Goal: Communication & Community: Answer question/provide support

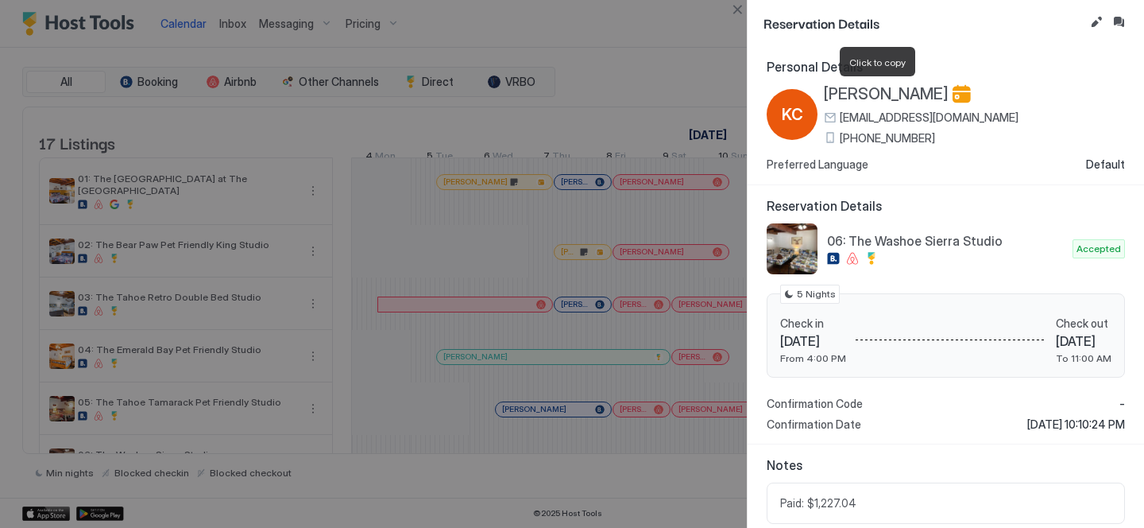
scroll to position [0, 629]
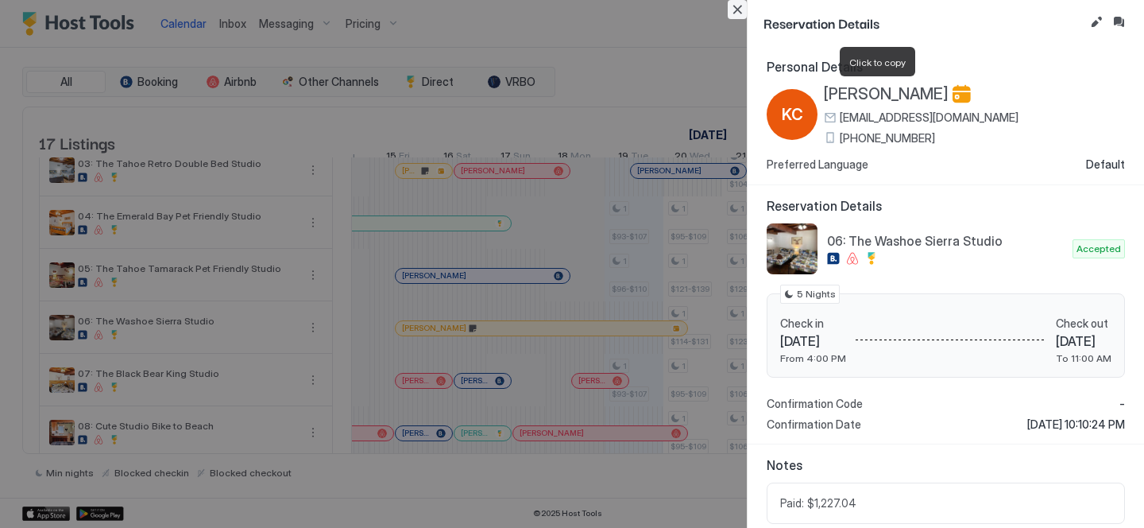
click at [739, 9] on button "Close" at bounding box center [737, 9] width 19 height 19
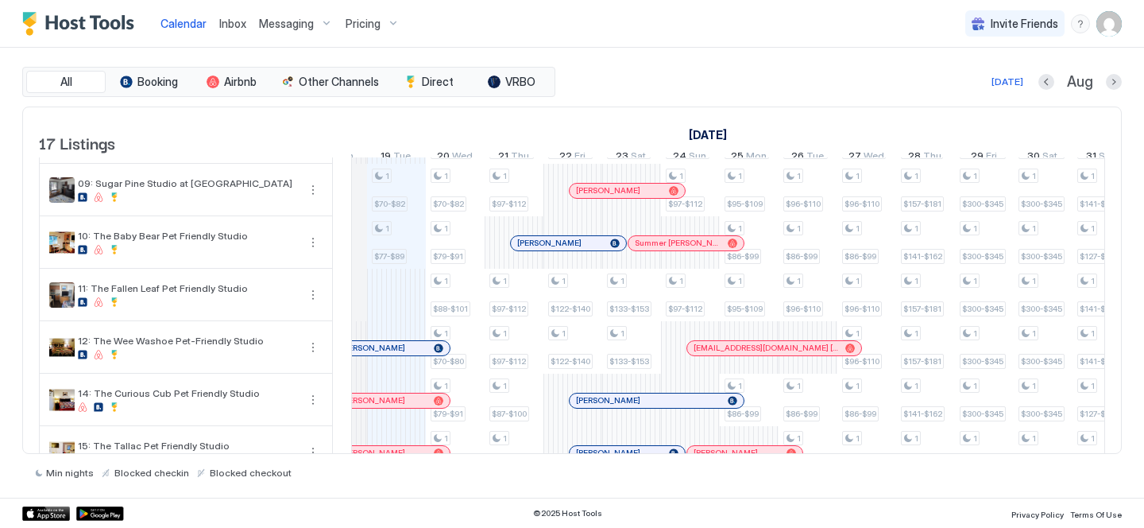
scroll to position [427, 0]
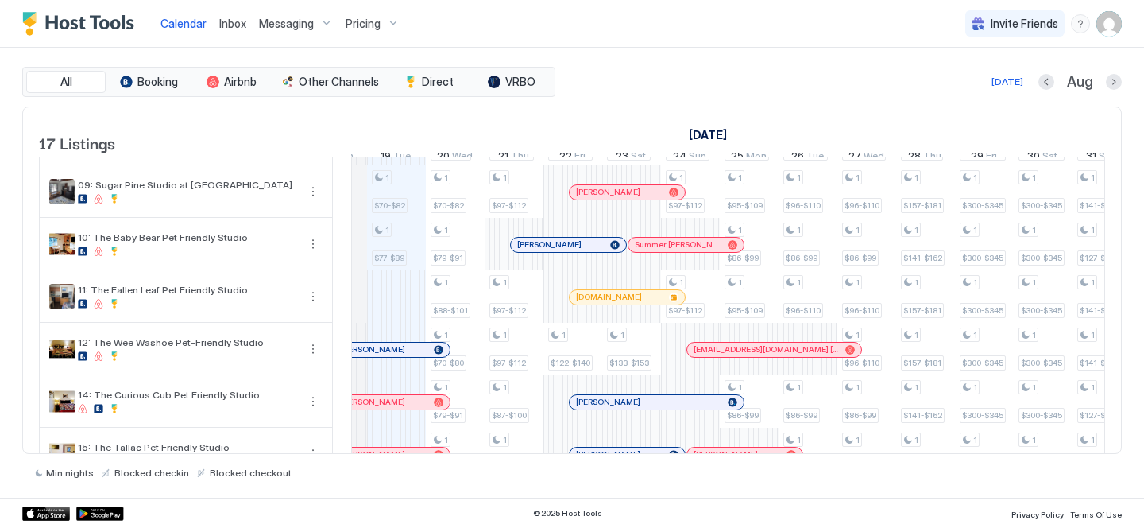
click at [222, 25] on span "Inbox" at bounding box center [232, 24] width 27 height 14
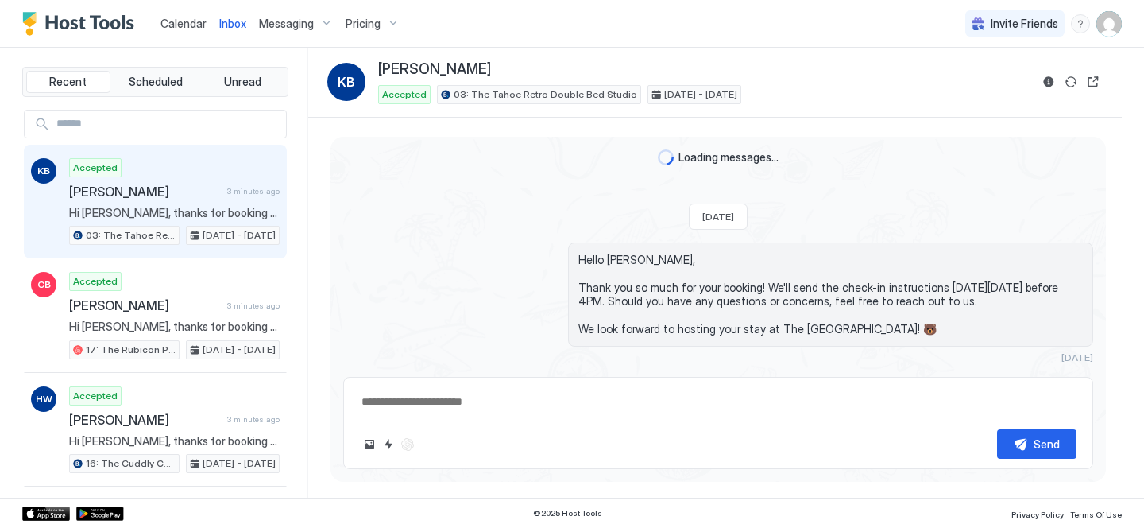
scroll to position [378, 0]
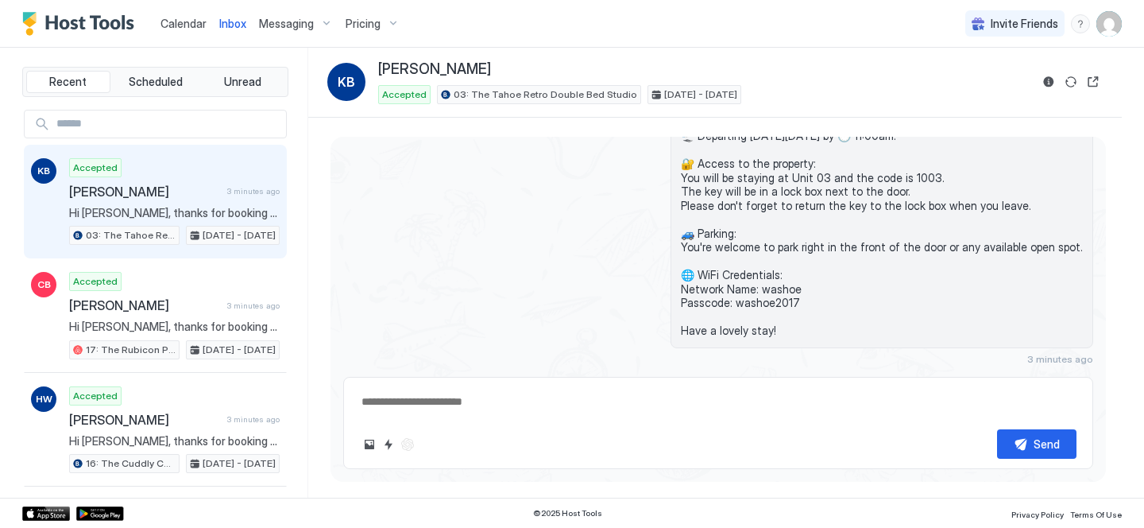
click at [168, 20] on span "Calendar" at bounding box center [184, 24] width 46 height 14
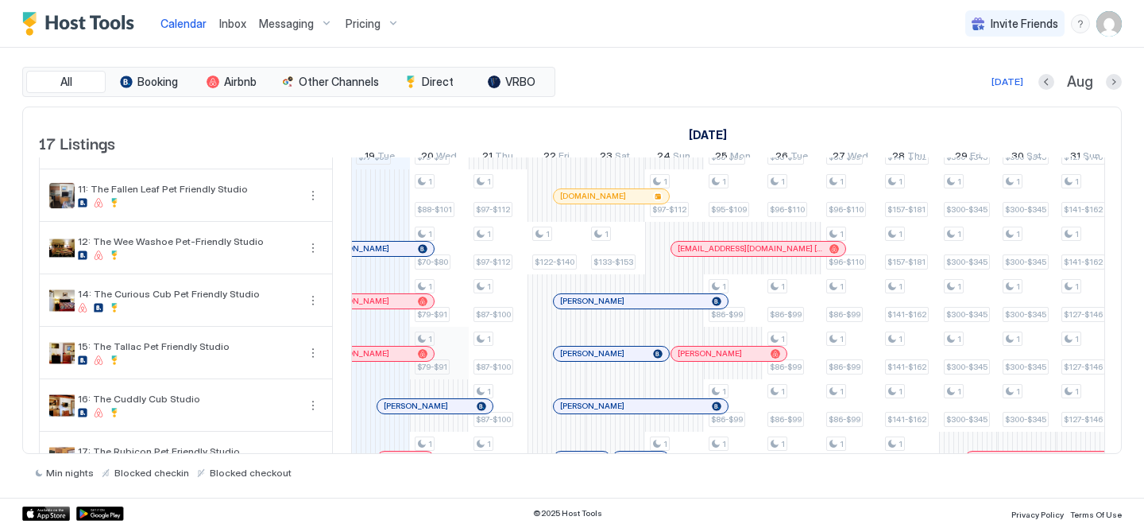
scroll to position [472, 0]
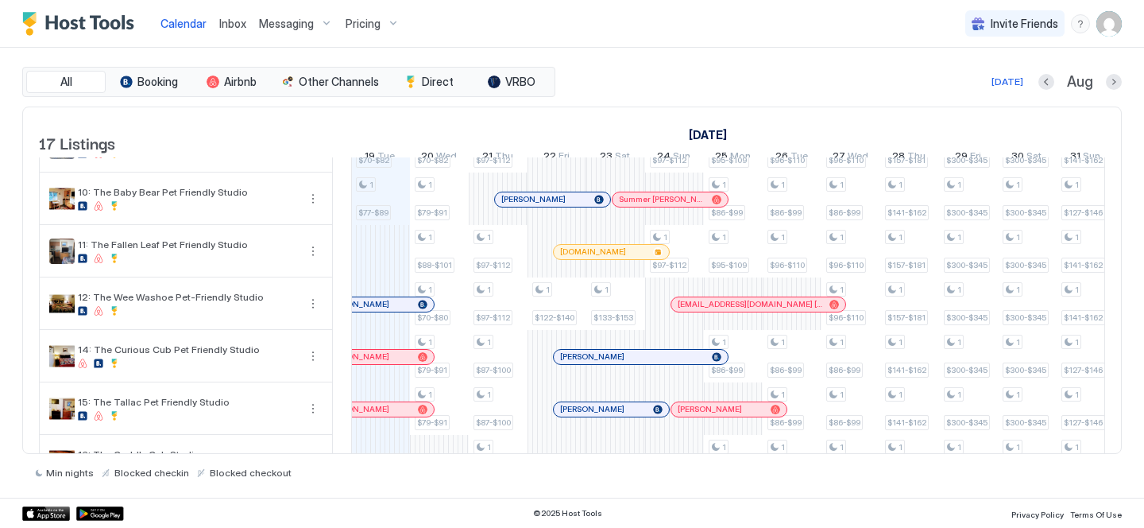
click at [0, 0] on div at bounding box center [0, 0] width 0 height 0
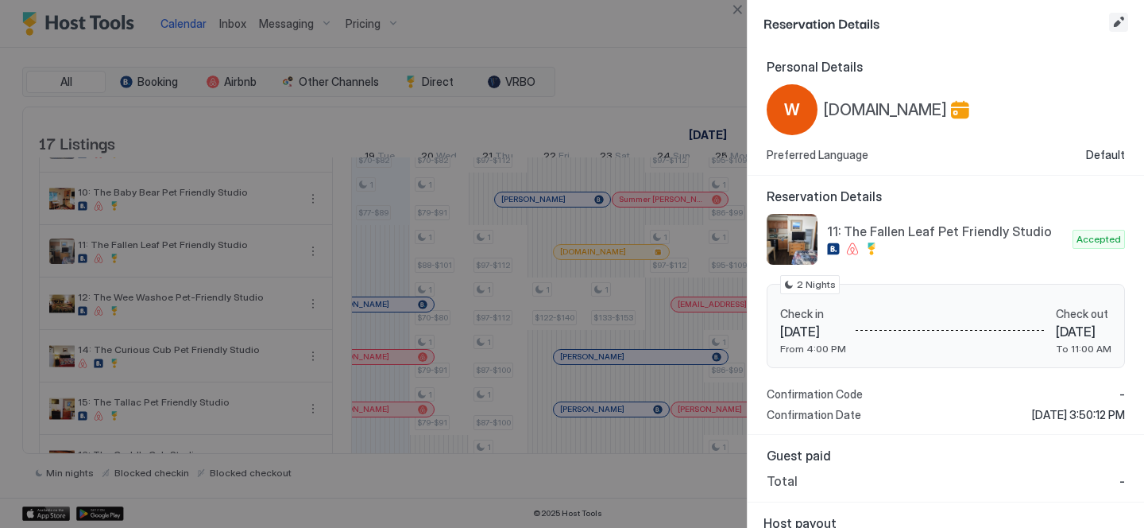
click at [1120, 17] on button "Edit reservation" at bounding box center [1118, 22] width 19 height 19
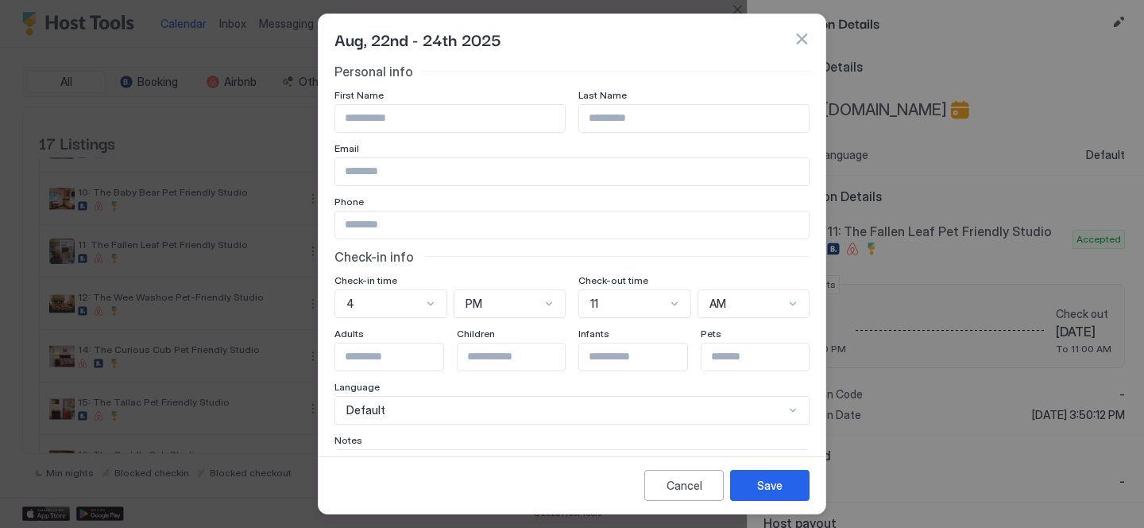
click at [451, 111] on input "Input Field" at bounding box center [450, 118] width 230 height 27
paste input "**********"
click at [416, 114] on input "**********" at bounding box center [450, 118] width 230 height 27
type input "********"
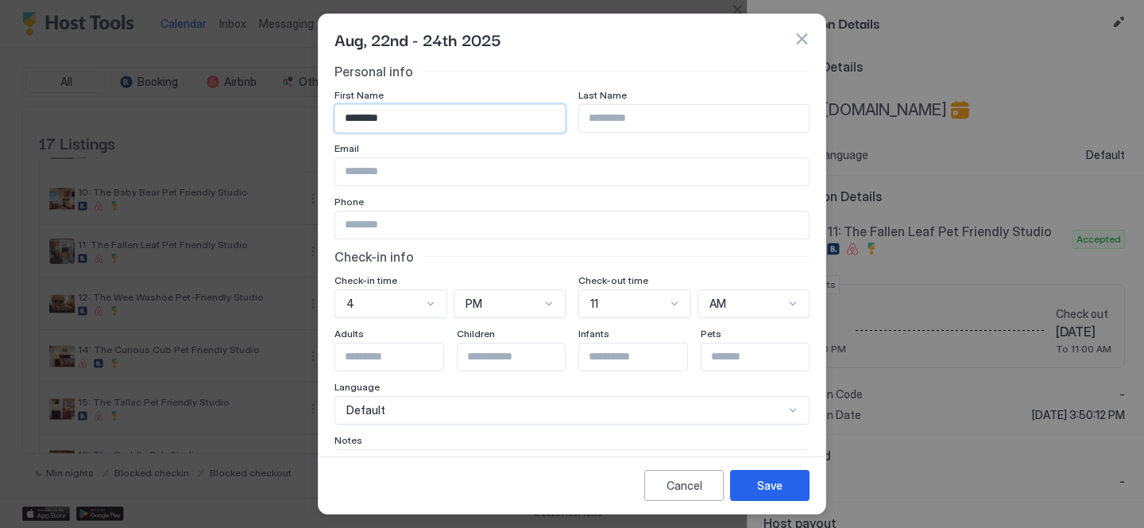
click at [648, 122] on input "Input Field" at bounding box center [694, 118] width 230 height 27
paste input "*******"
type input "*******"
click at [462, 168] on input "Input Field" at bounding box center [572, 171] width 474 height 27
paste input "**********"
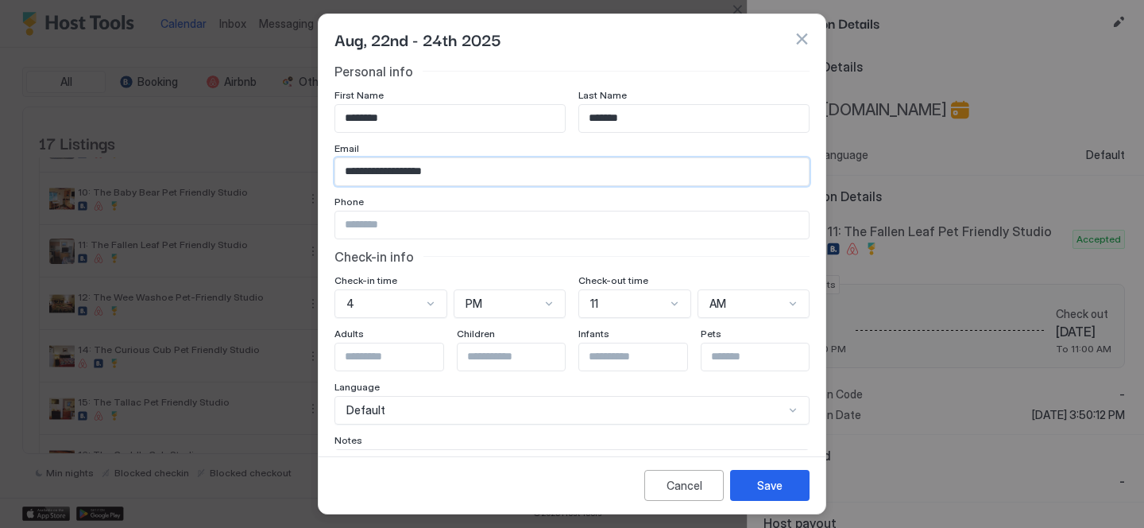
type input "**********"
click at [462, 229] on input "Input Field" at bounding box center [572, 224] width 474 height 27
paste input "**********"
type input "**********"
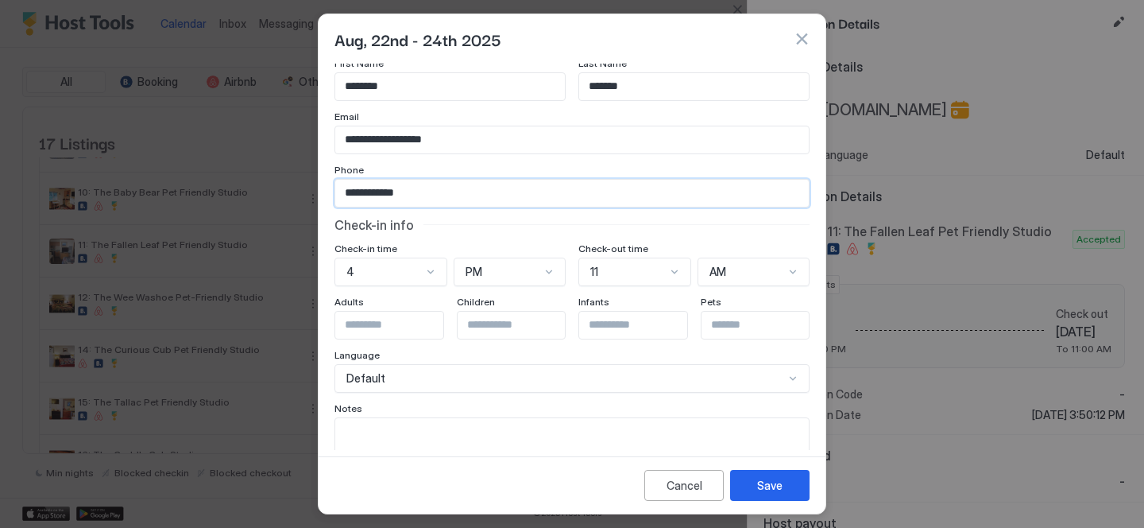
scroll to position [50, 0]
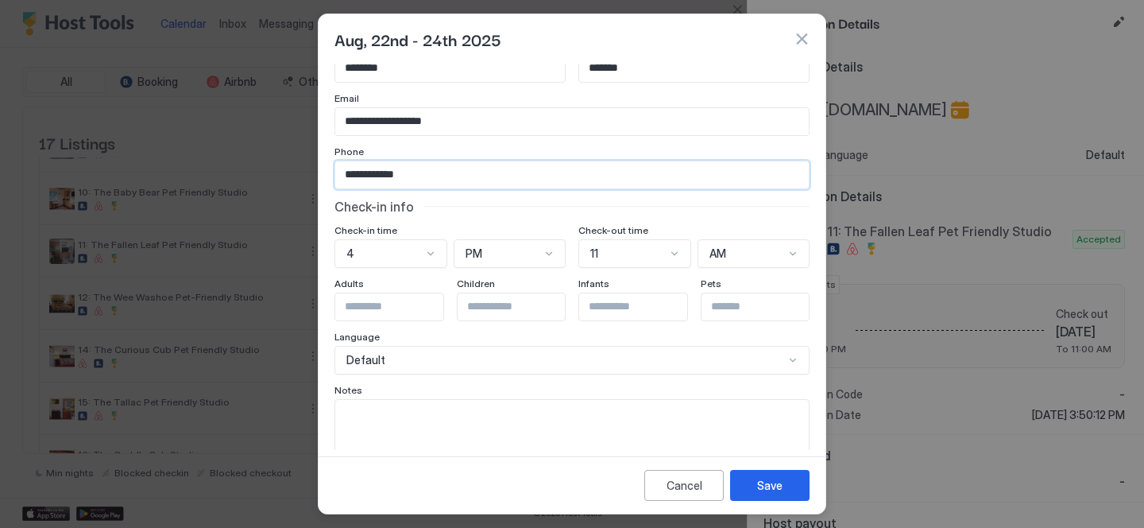
click at [729, 435] on textarea "Input Field" at bounding box center [572, 439] width 474 height 78
paste textarea "**********"
type textarea "**********"
click at [772, 482] on div "Save" at bounding box center [769, 485] width 25 height 17
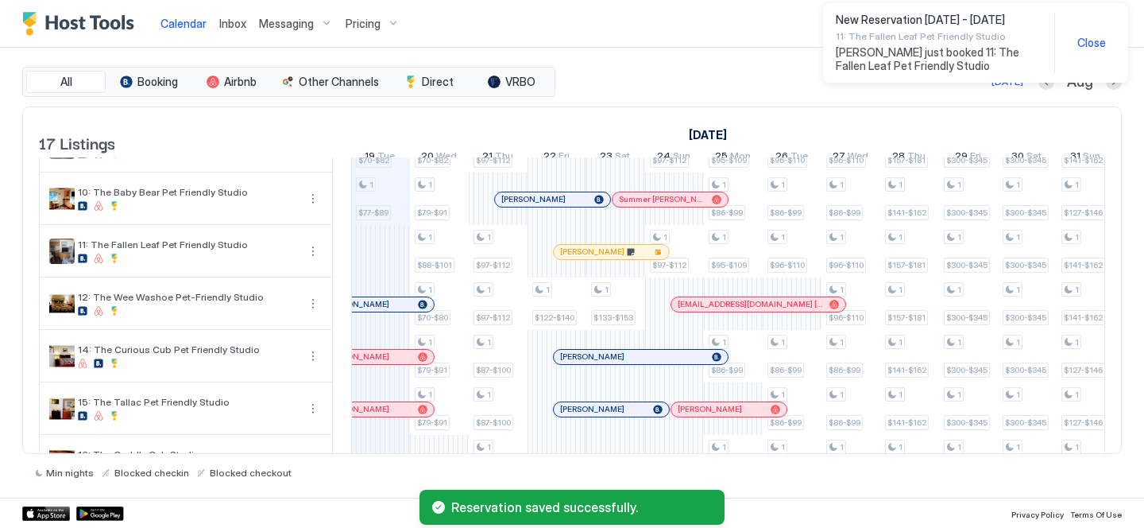
click at [608, 258] on div at bounding box center [608, 252] width 13 height 13
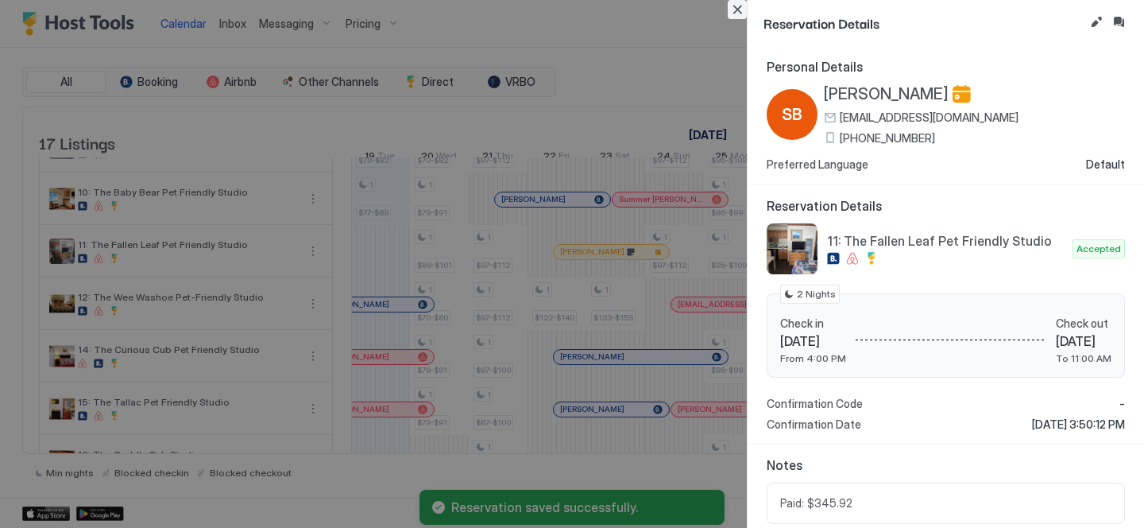
click at [733, 10] on button "Close" at bounding box center [737, 9] width 19 height 19
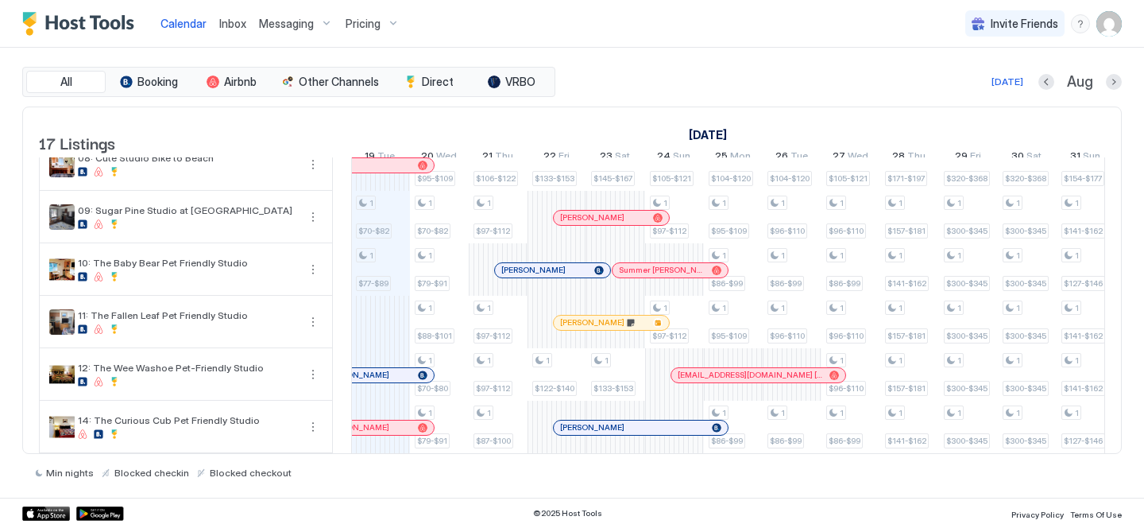
scroll to position [465, 0]
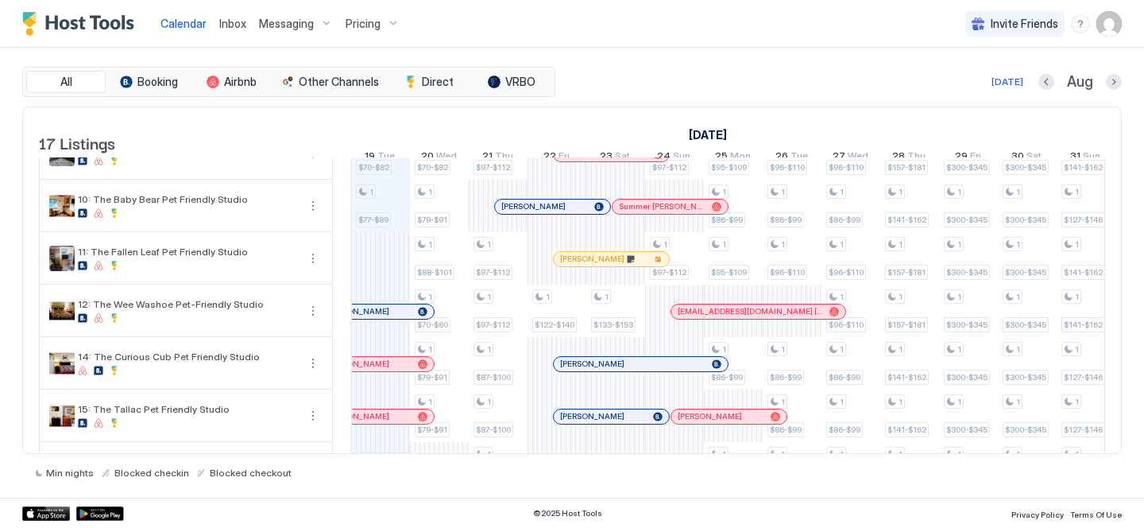
click at [603, 266] on div "[PERSON_NAME]" at bounding box center [611, 259] width 115 height 14
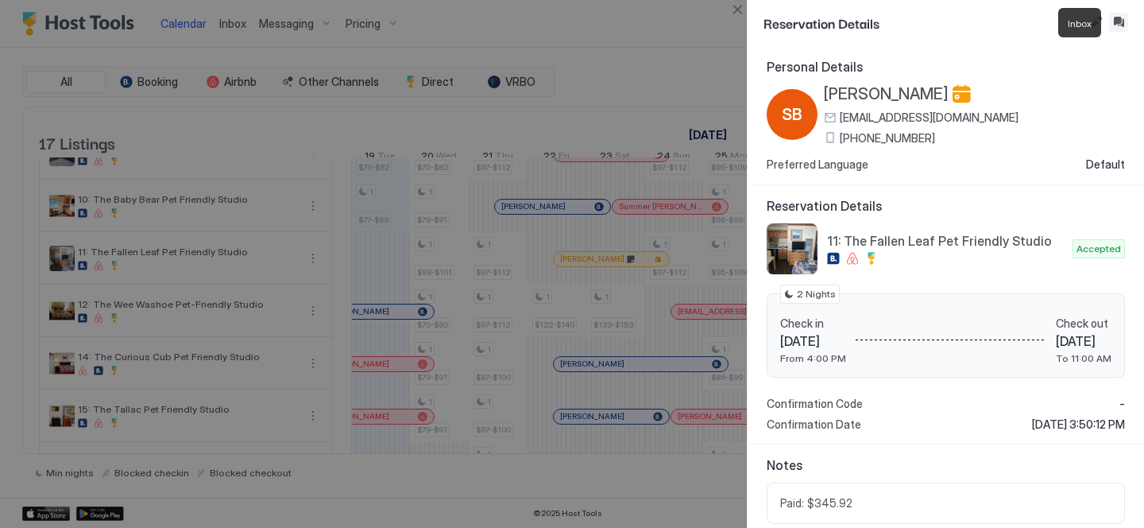
click at [1121, 28] on button "Inbox" at bounding box center [1118, 22] width 19 height 19
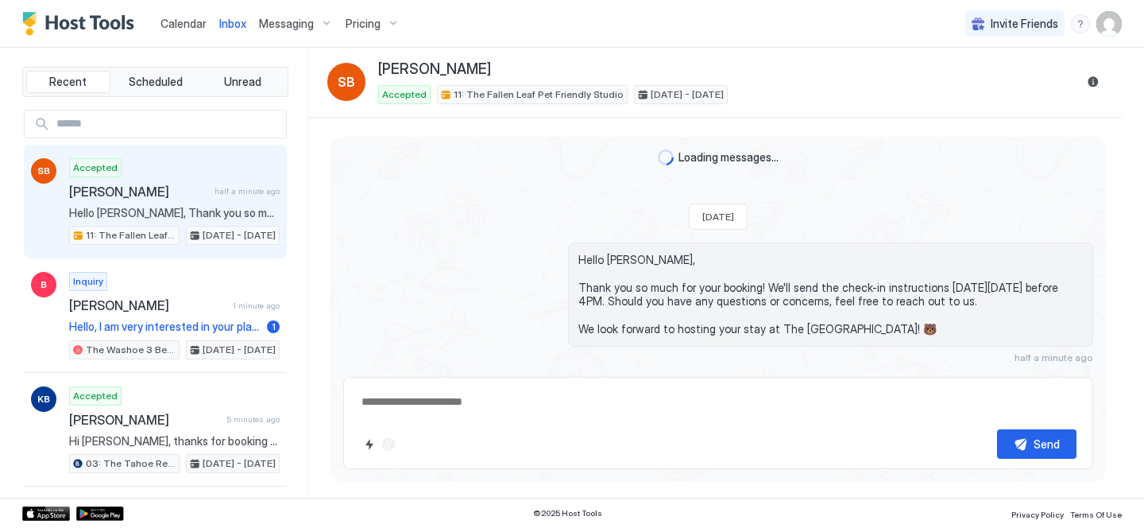
scroll to position [33, 0]
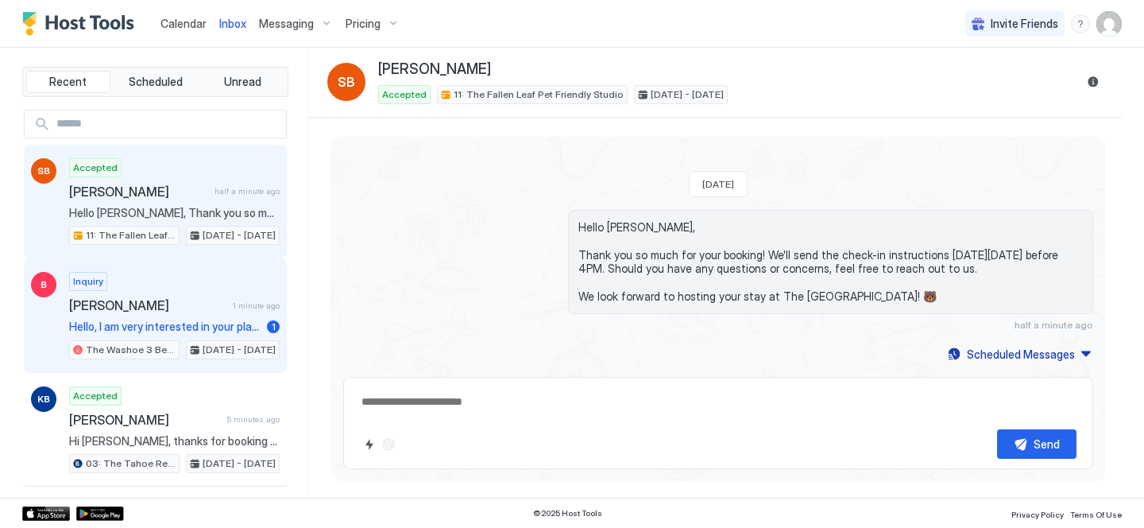
drag, startPoint x: 189, startPoint y: 311, endPoint x: 220, endPoint y: 304, distance: 31.6
click at [189, 311] on span "[PERSON_NAME]" at bounding box center [147, 305] width 157 height 16
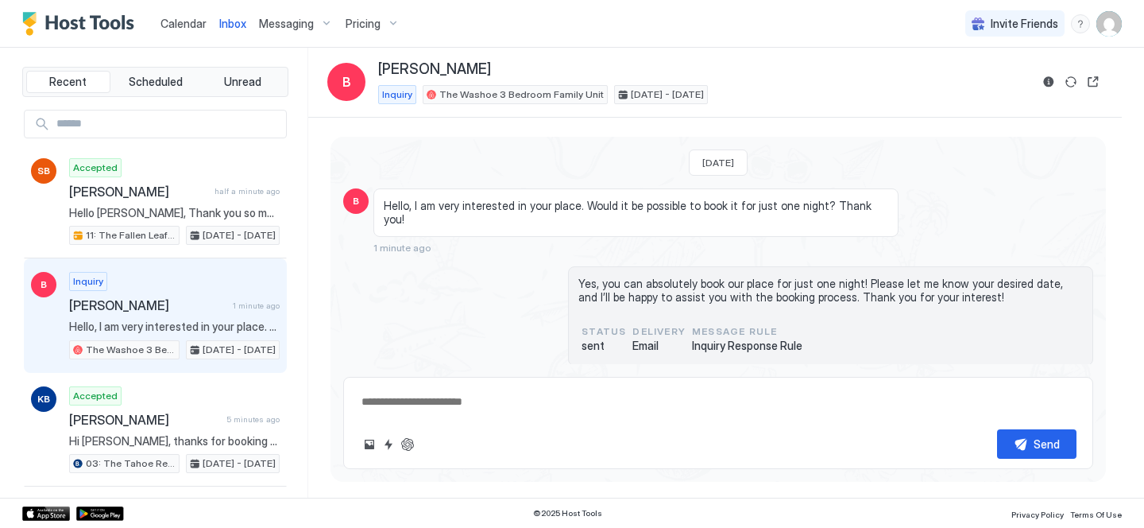
scroll to position [4, 0]
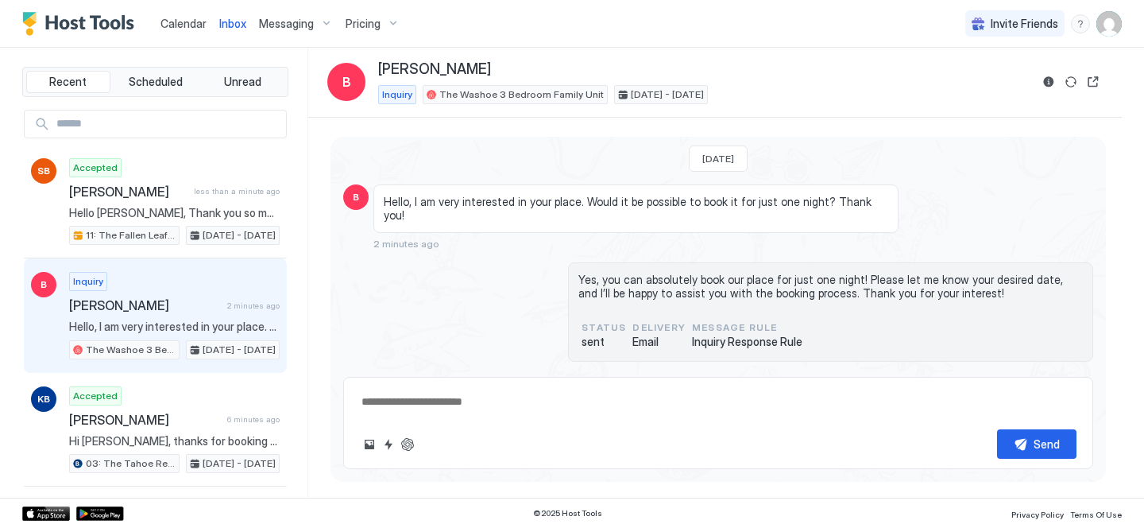
click at [193, 15] on link "Calendar" at bounding box center [184, 23] width 46 height 17
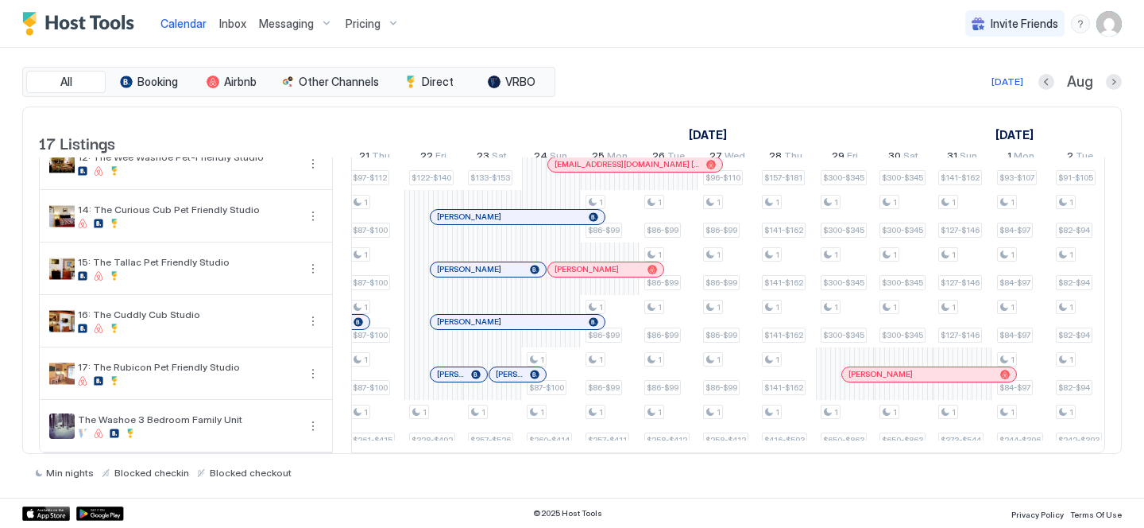
scroll to position [0, 1012]
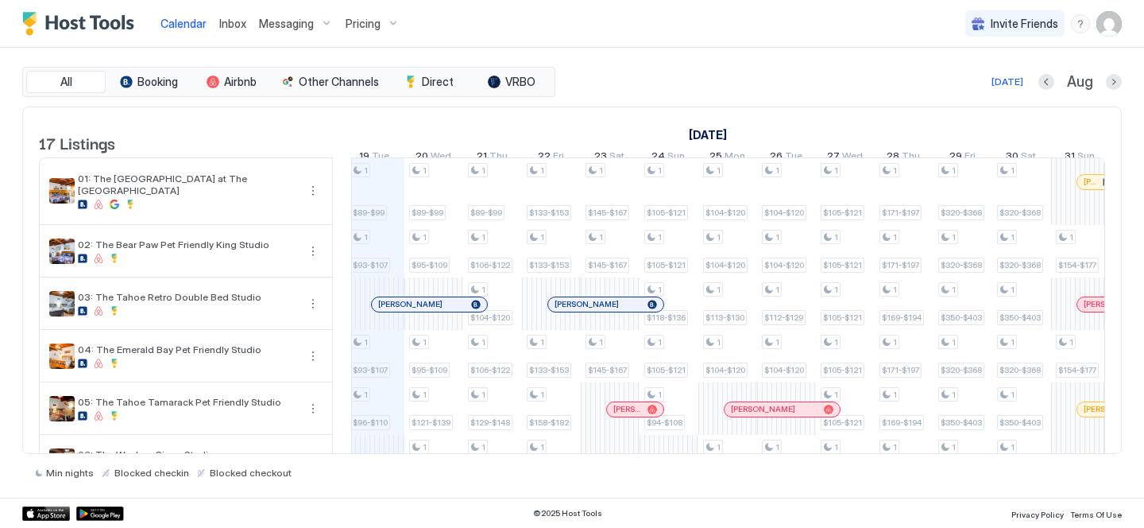
click at [231, 33] on div "Inbox" at bounding box center [233, 23] width 40 height 29
click at [234, 24] on span "Inbox" at bounding box center [232, 24] width 27 height 14
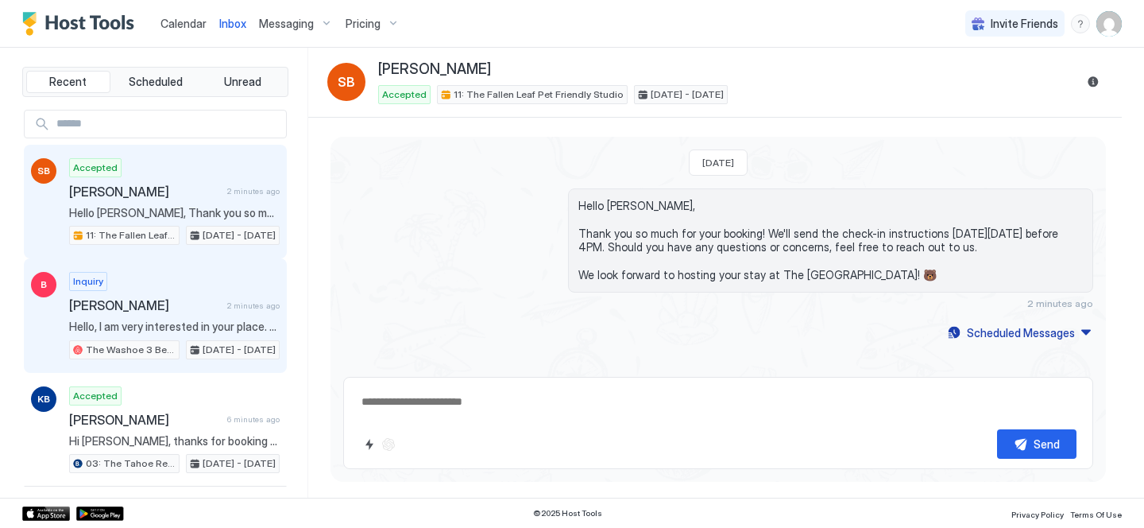
click at [179, 307] on span "[PERSON_NAME]" at bounding box center [145, 305] width 152 height 16
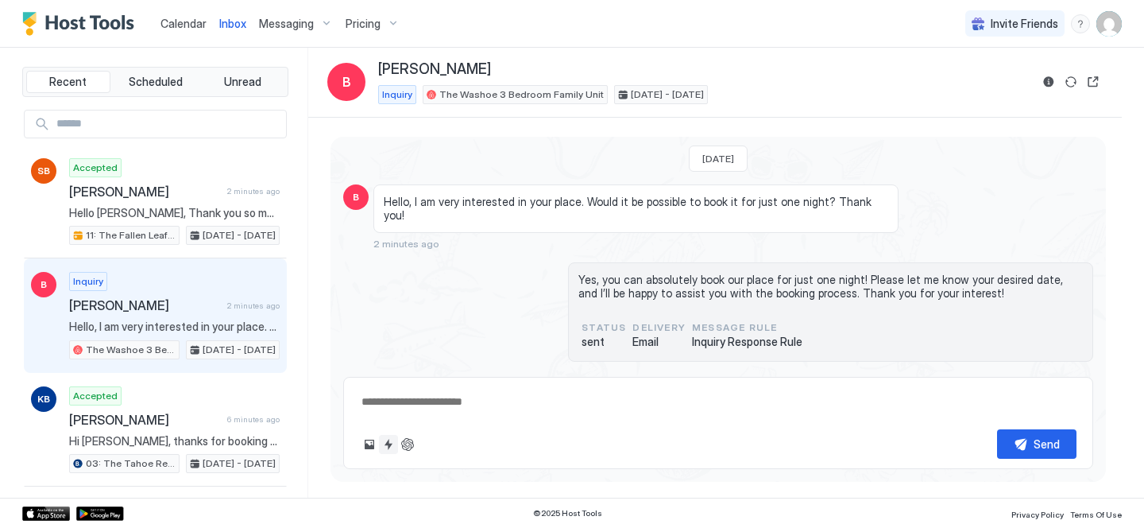
click at [389, 447] on button "Quick reply" at bounding box center [388, 444] width 19 height 19
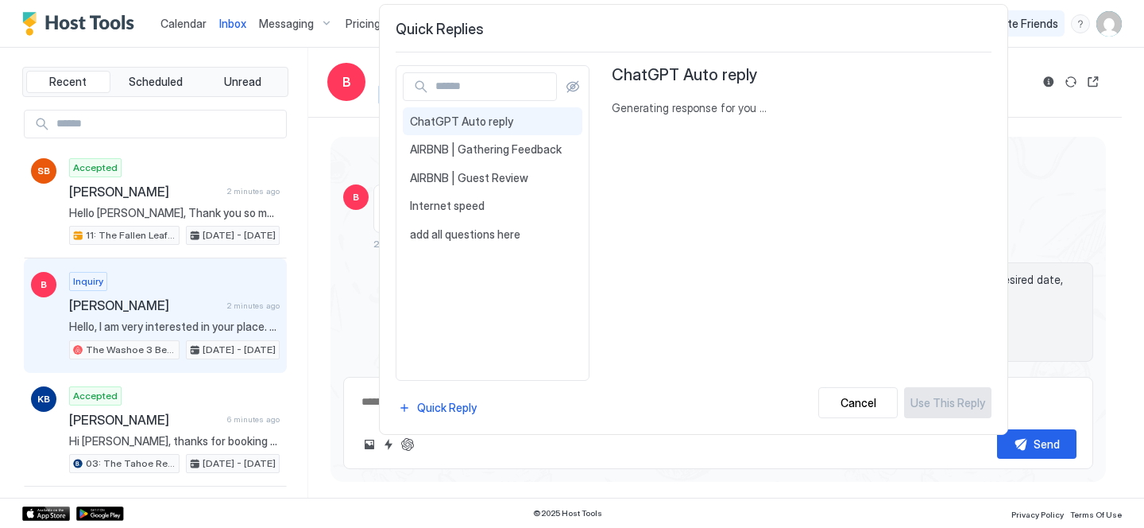
click at [412, 436] on div at bounding box center [572, 264] width 1144 height 528
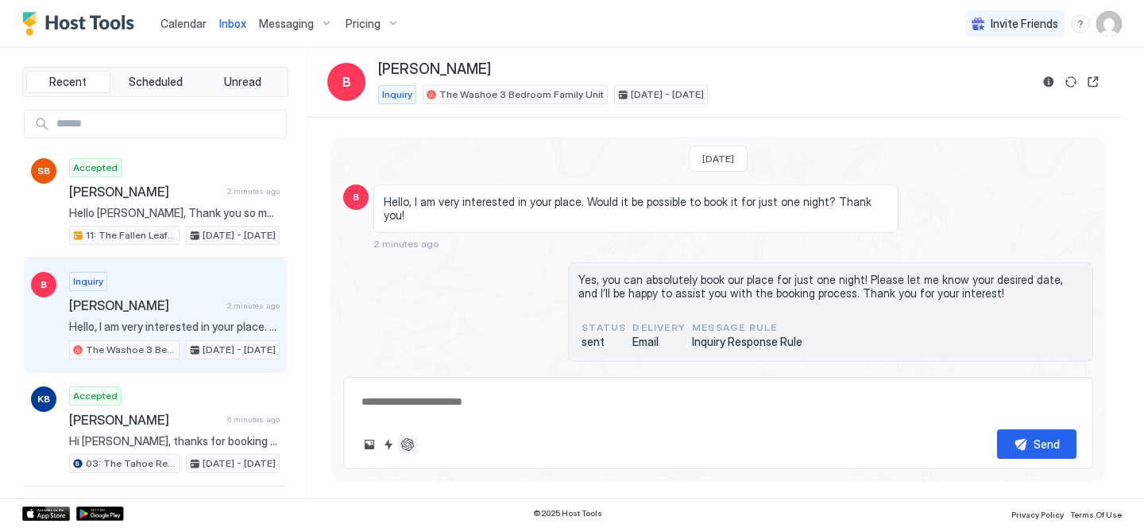
click at [411, 439] on button "ChatGPT Auto Reply" at bounding box center [407, 444] width 19 height 19
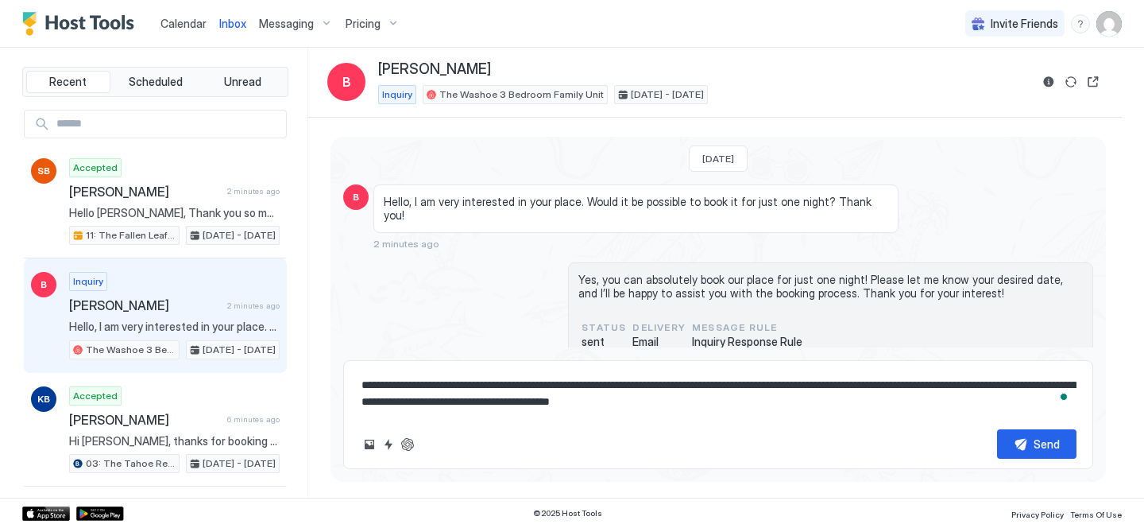
drag, startPoint x: 814, startPoint y: 387, endPoint x: 822, endPoint y: 416, distance: 30.7
click at [822, 416] on div "**********" at bounding box center [718, 414] width 750 height 109
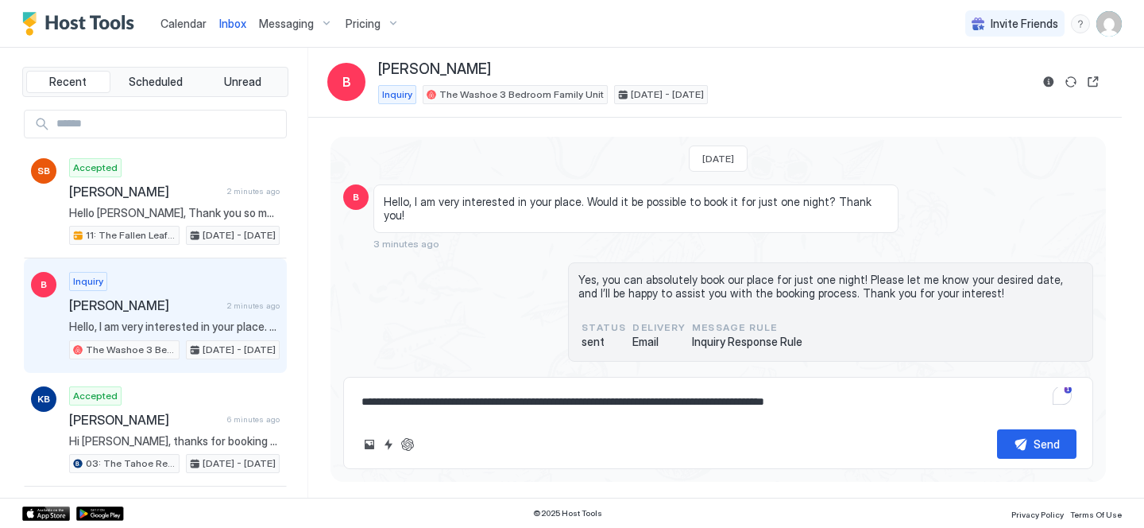
click at [387, 402] on textarea "**********" at bounding box center [718, 401] width 717 height 29
type textarea "**********"
click at [1016, 435] on button "Send" at bounding box center [1036, 443] width 79 height 29
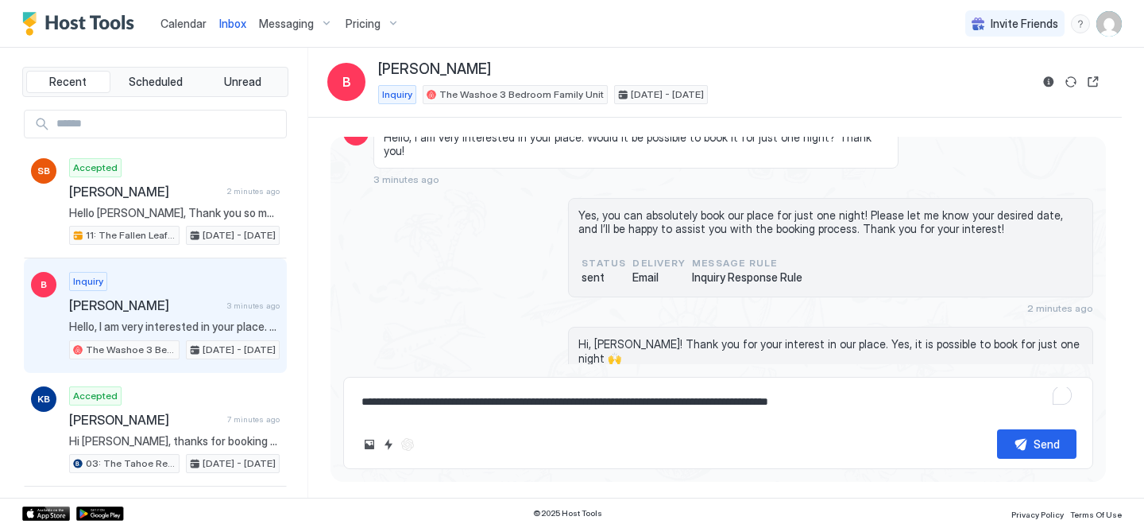
click at [186, 24] on span "Calendar" at bounding box center [184, 24] width 46 height 14
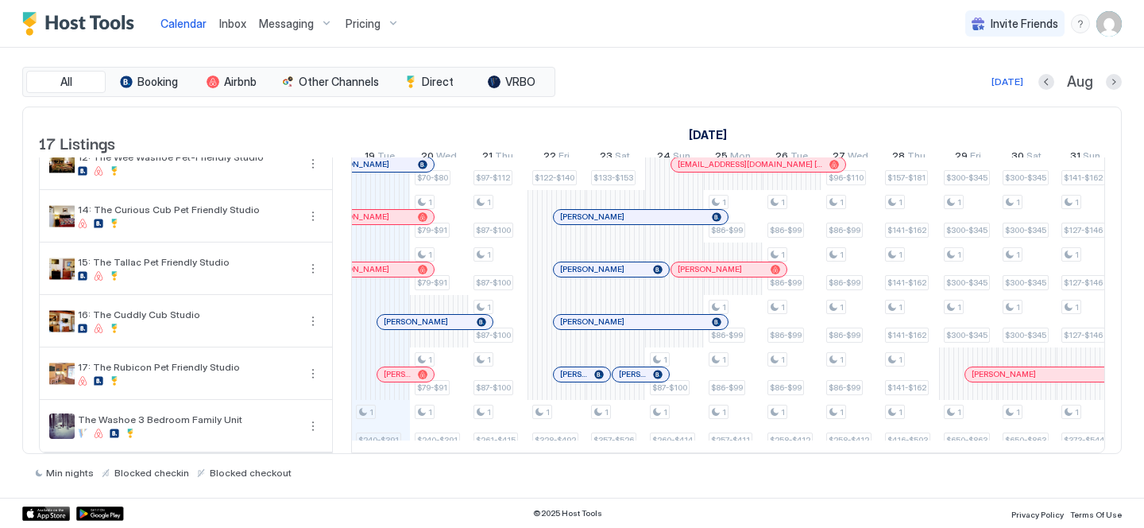
scroll to position [635, 0]
click at [230, 21] on span "Inbox" at bounding box center [232, 24] width 27 height 14
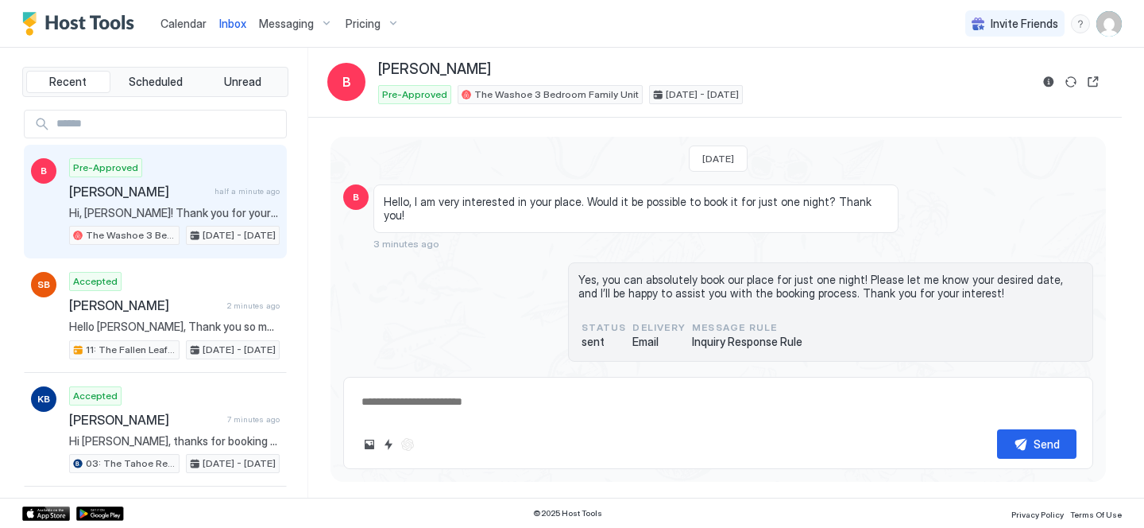
scroll to position [68, 0]
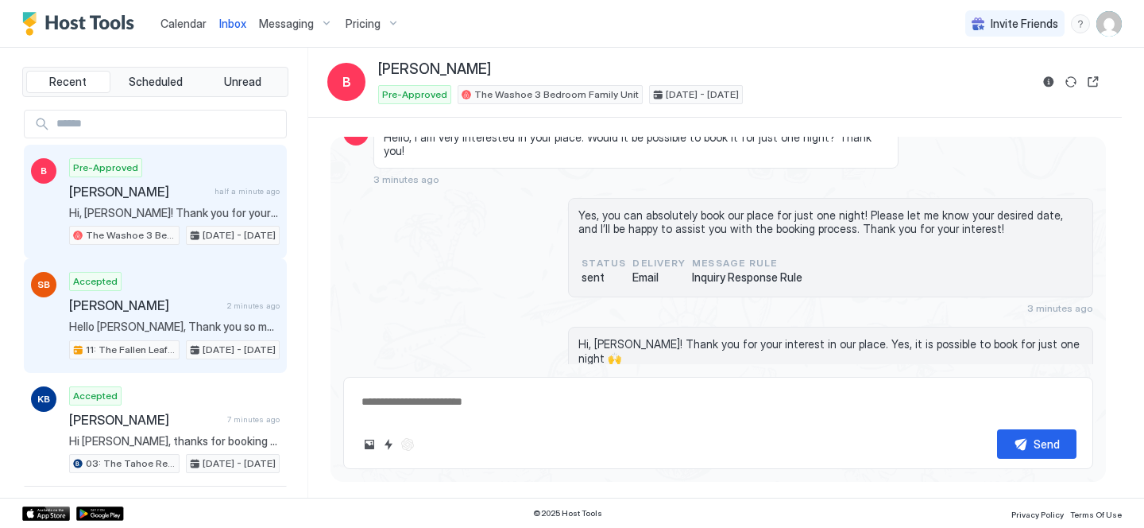
click at [201, 297] on span "[PERSON_NAME]" at bounding box center [145, 305] width 152 height 16
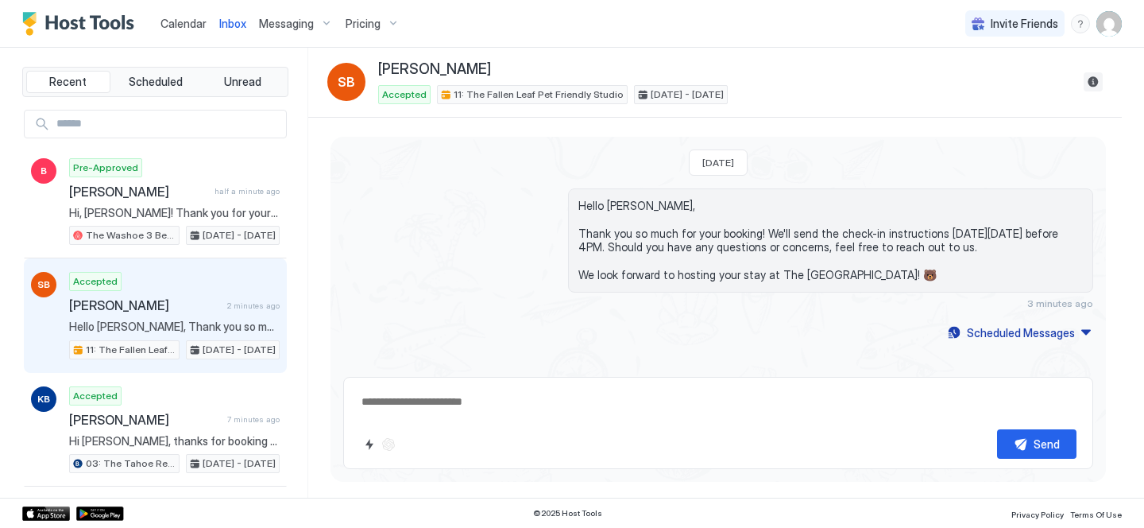
click at [1089, 78] on button "Reservation information" at bounding box center [1093, 81] width 19 height 19
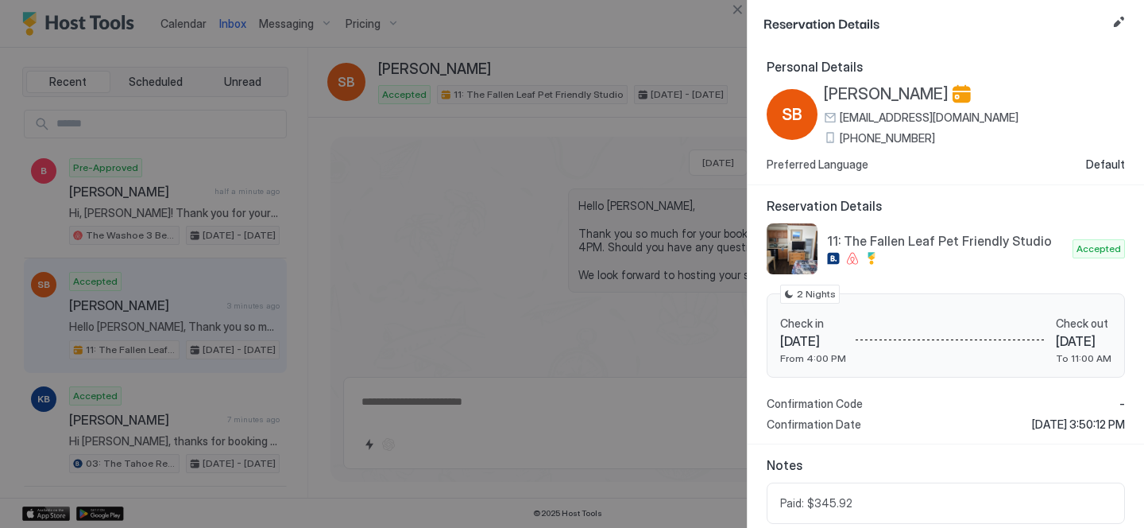
click at [856, 140] on span "[PHONE_NUMBER]" at bounding box center [887, 138] width 95 height 14
click at [860, 94] on span "[PERSON_NAME]" at bounding box center [886, 94] width 125 height 20
click at [736, 10] on button "Close" at bounding box center [737, 9] width 19 height 19
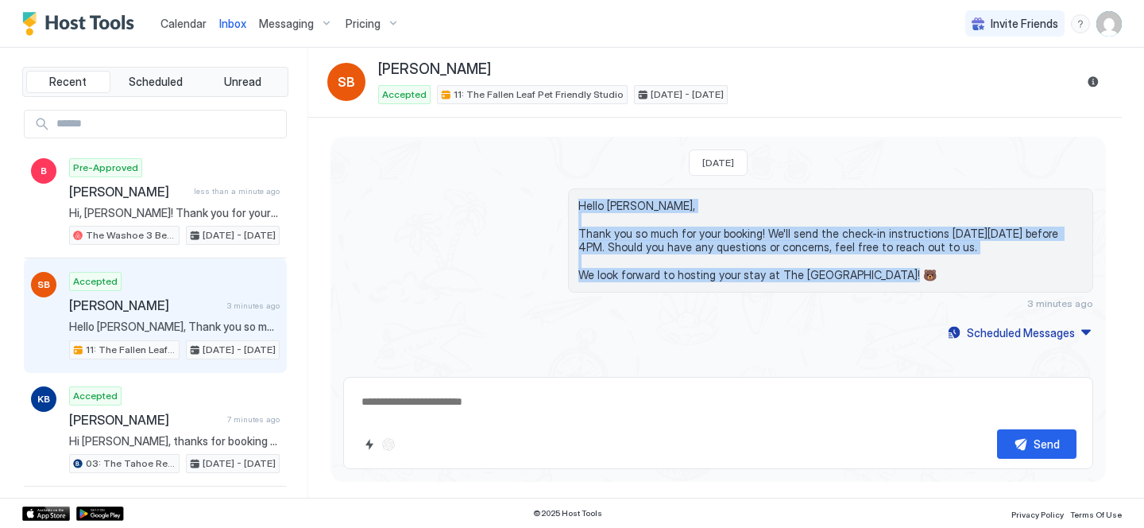
drag, startPoint x: 904, startPoint y: 277, endPoint x: 571, endPoint y: 200, distance: 341.6
click at [571, 200] on div "Hello [PERSON_NAME], Thank you so much for your booking! We'll send the check-i…" at bounding box center [830, 240] width 525 height 104
copy span "Hello [PERSON_NAME], Thank you so much for your booking! We'll send the check-i…"
click at [1037, 330] on div "Scheduled Messages" at bounding box center [1021, 332] width 108 height 17
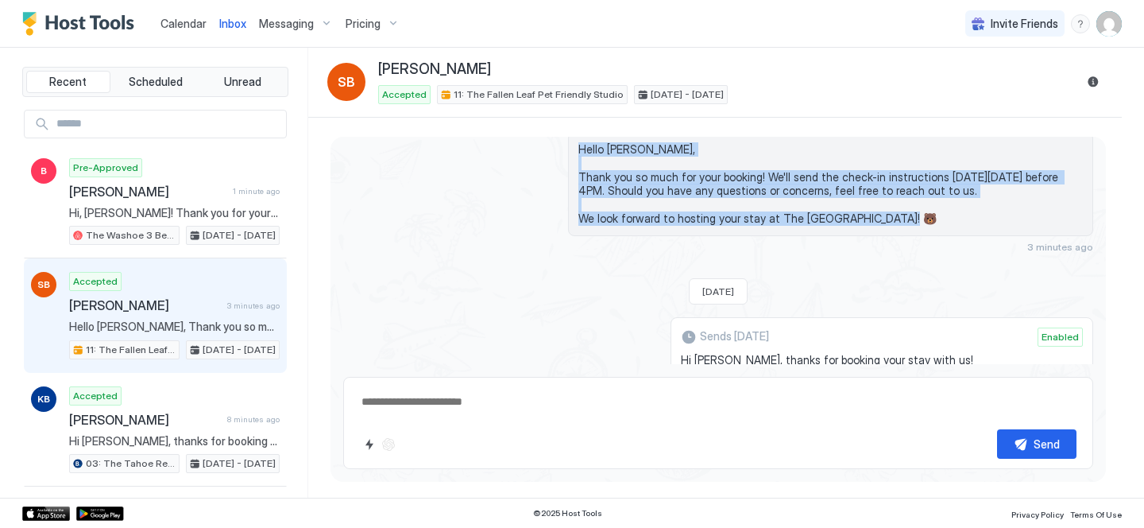
scroll to position [207, 0]
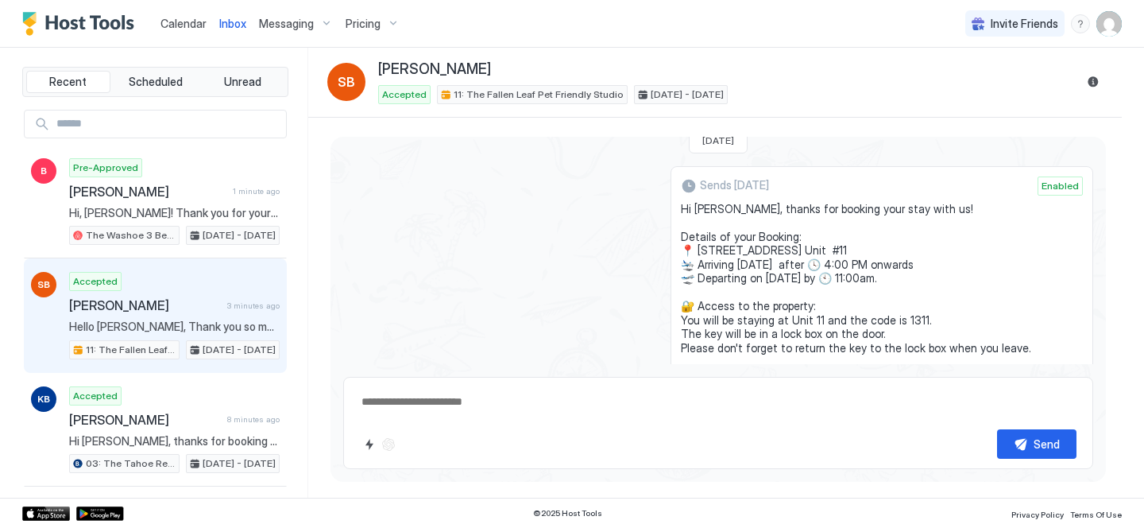
drag, startPoint x: 818, startPoint y: 255, endPoint x: 679, endPoint y: 211, distance: 145.8
click at [679, 211] on div "Sends [DATE] Enabled Hi [PERSON_NAME], thanks for booking your stay with us! De…" at bounding box center [718, 354] width 750 height 376
copy span "Hi [PERSON_NAME], thanks for booking your stay with us! Details of your Booking…"
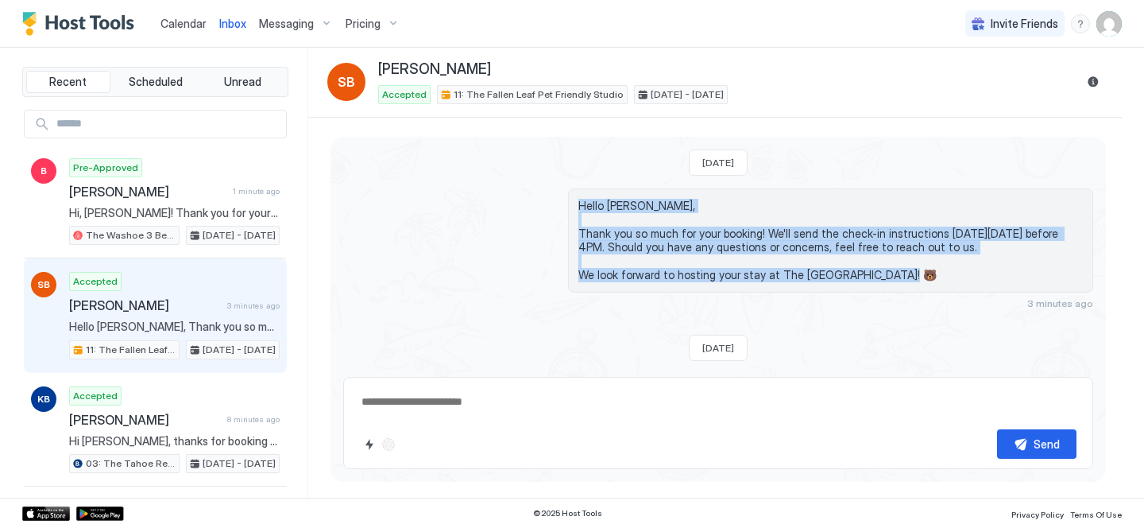
scroll to position [136, 0]
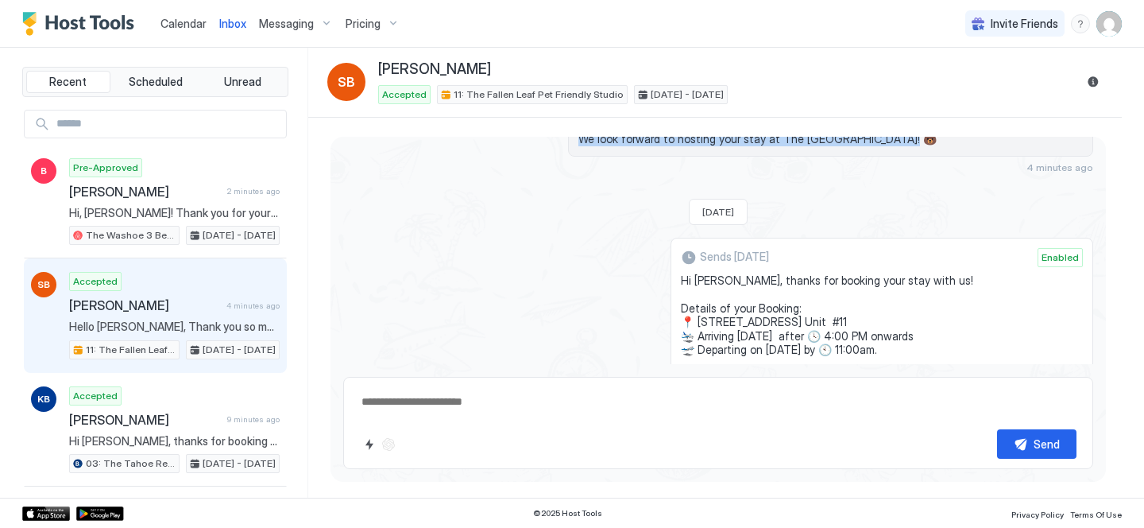
click at [198, 21] on span "Calendar" at bounding box center [184, 24] width 46 height 14
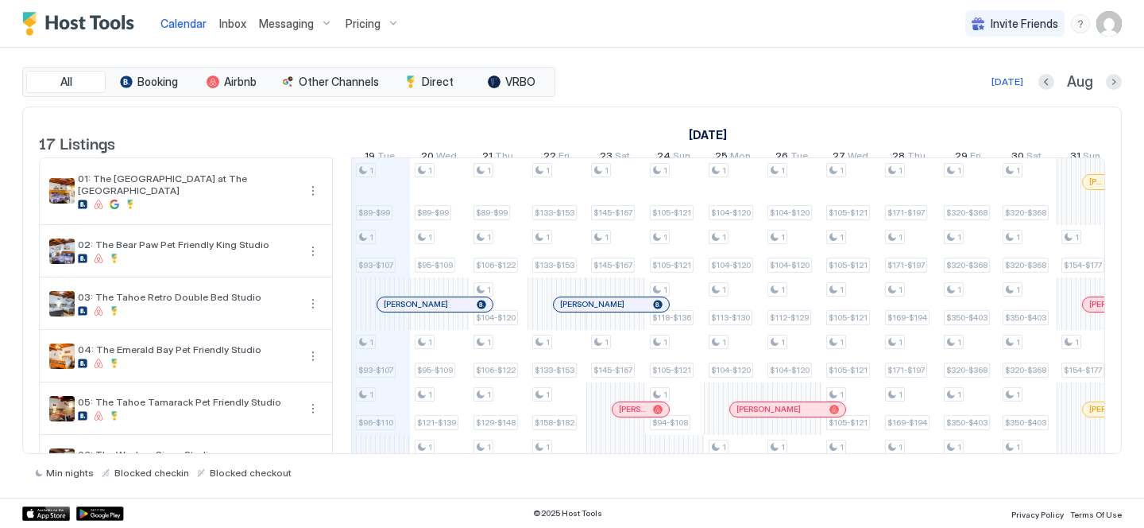
click at [221, 25] on span "Inbox" at bounding box center [232, 24] width 27 height 14
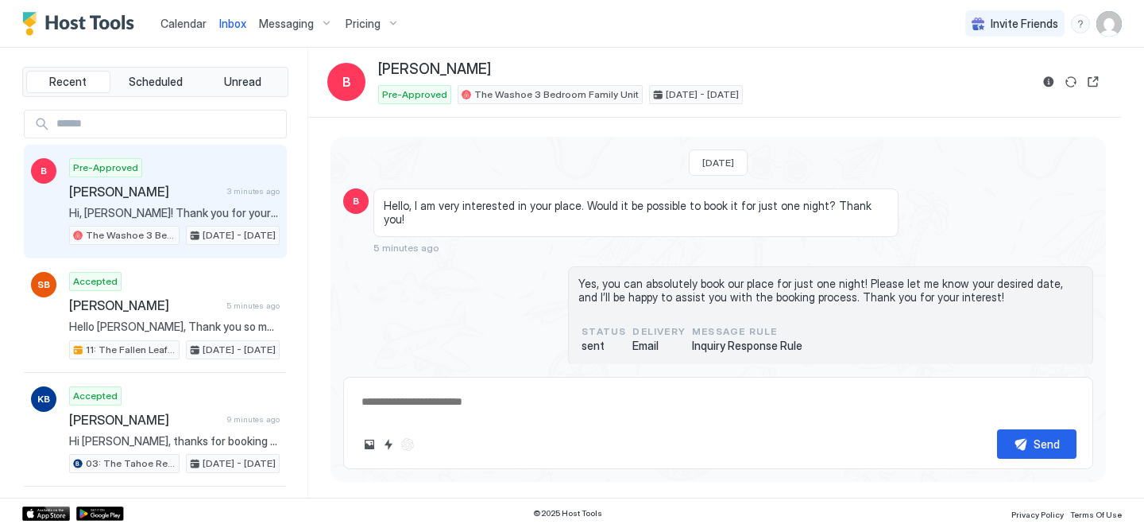
scroll to position [68, 0]
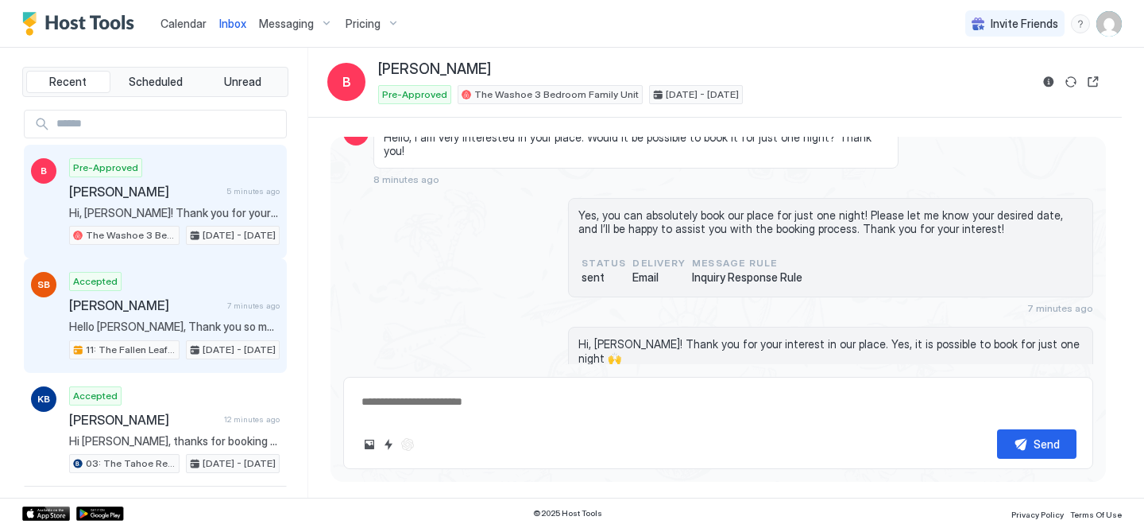
drag, startPoint x: 188, startPoint y: 313, endPoint x: 225, endPoint y: 303, distance: 38.0
click at [188, 313] on div "Accepted [PERSON_NAME] 7 minutes ago Hello [PERSON_NAME], Thank you so much for…" at bounding box center [174, 315] width 211 height 87
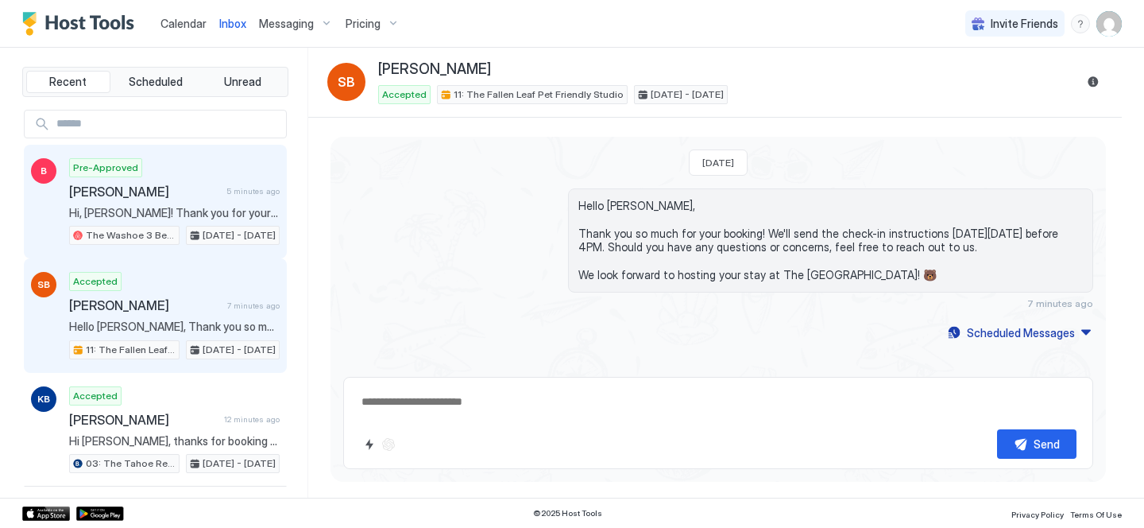
click at [184, 211] on span "Hi, [PERSON_NAME]! Thank you for your interest in our place. Yes, it is possibl…" at bounding box center [174, 213] width 211 height 14
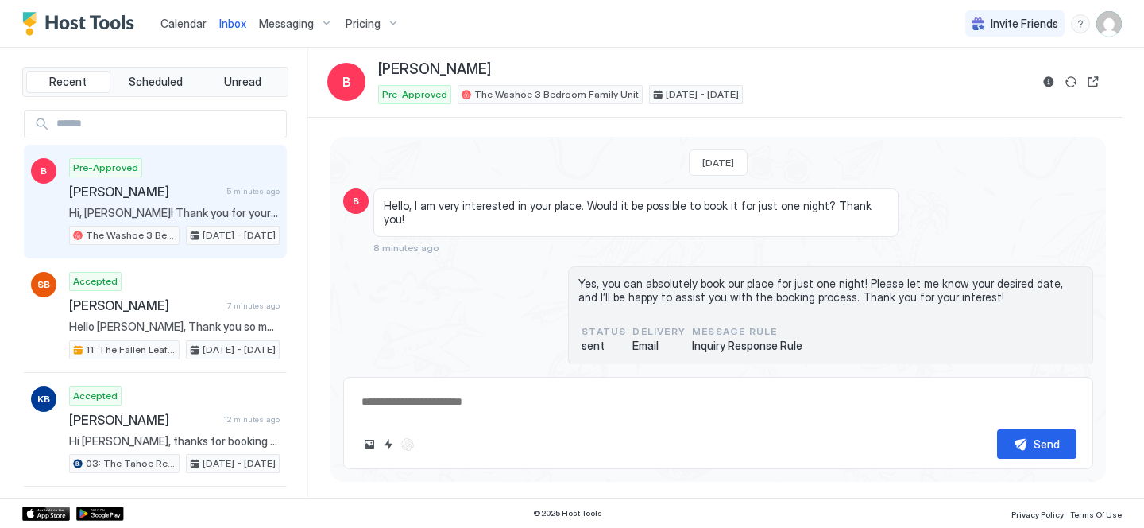
scroll to position [68, 0]
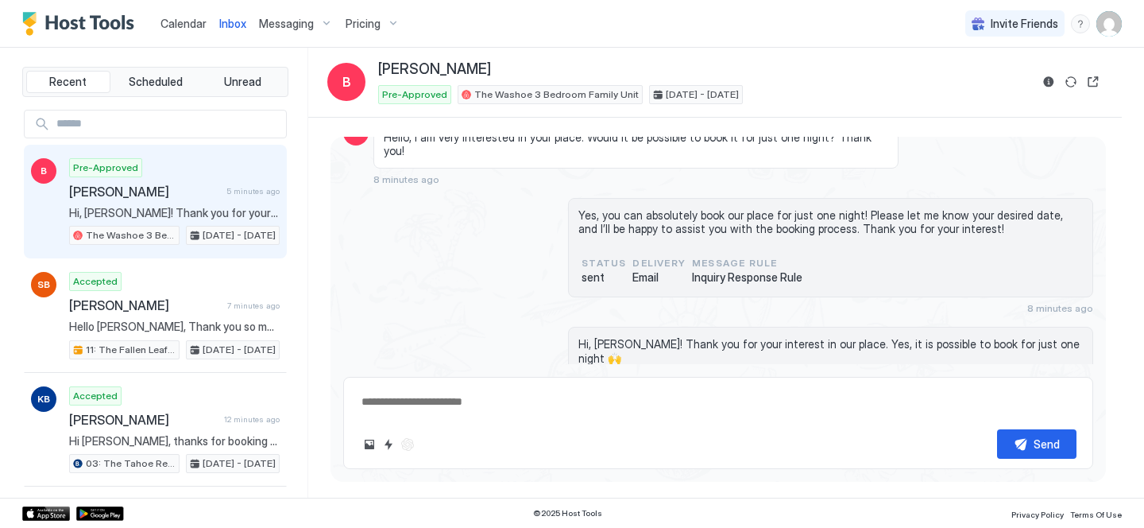
click at [157, 17] on div "Calendar" at bounding box center [183, 23] width 59 height 29
click at [228, 20] on span "Inbox" at bounding box center [232, 24] width 27 height 14
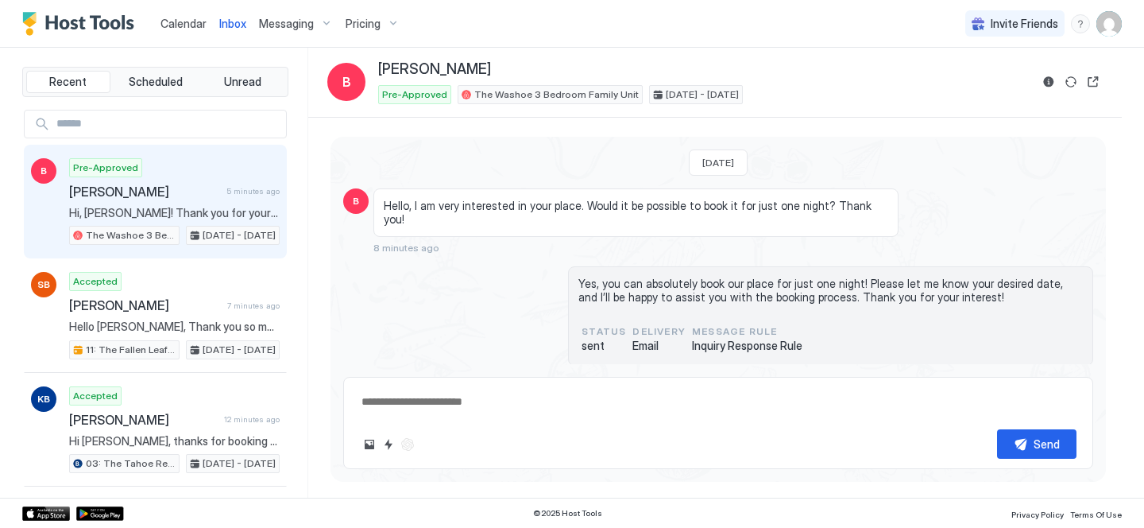
scroll to position [68, 0]
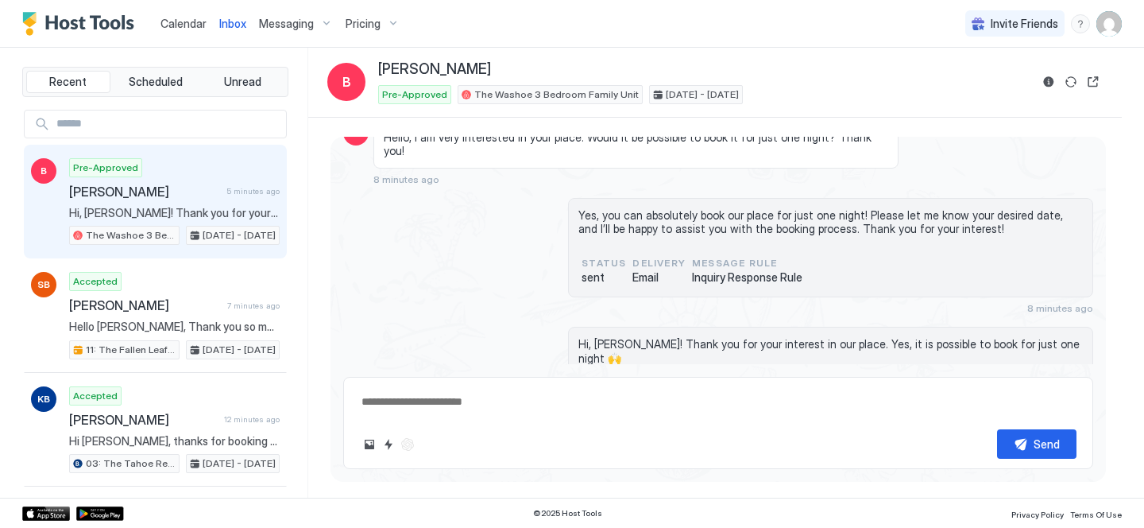
click at [230, 21] on span "Inbox" at bounding box center [232, 24] width 27 height 14
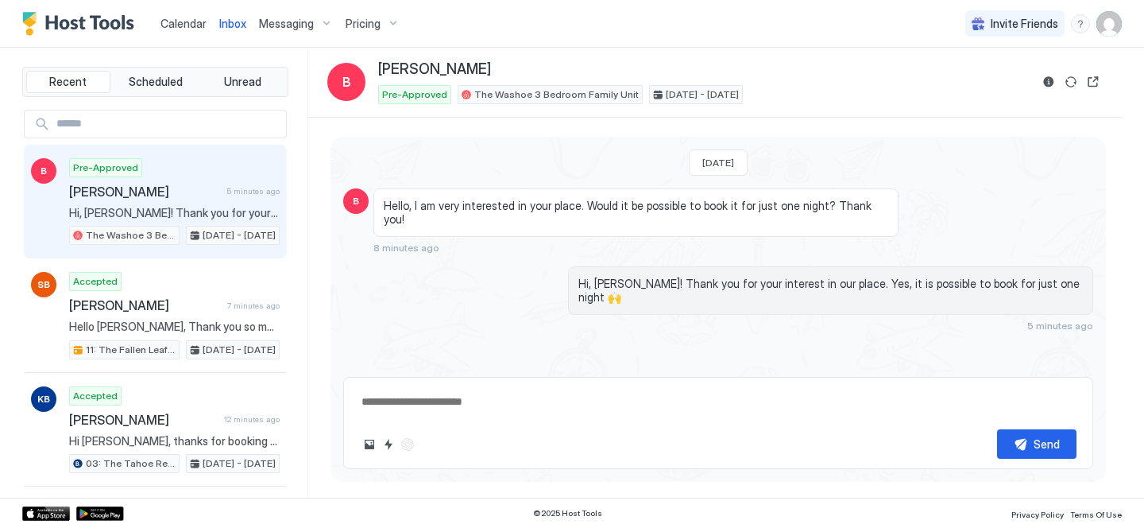
click at [230, 21] on span "Inbox" at bounding box center [232, 24] width 27 height 14
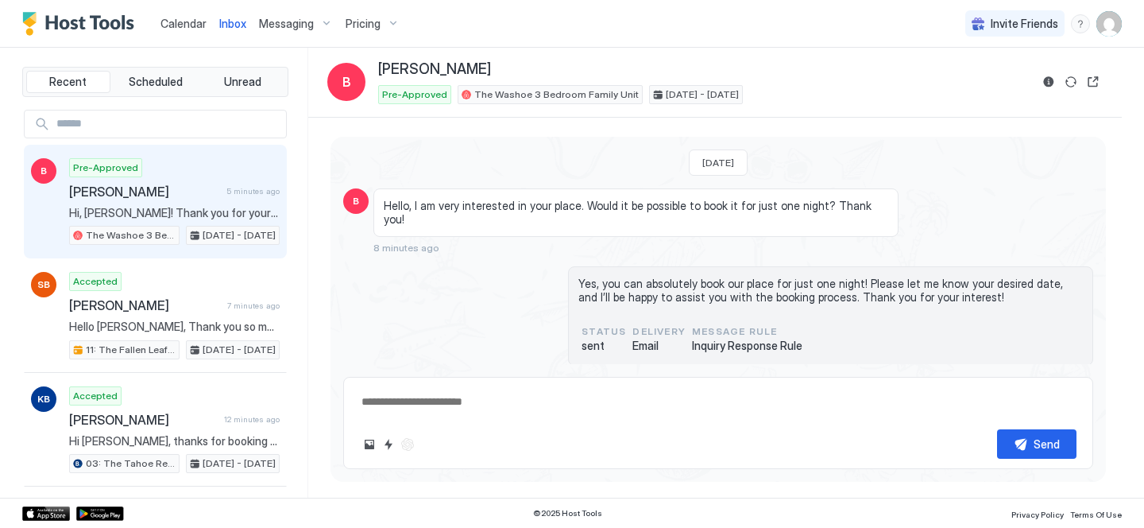
scroll to position [68, 0]
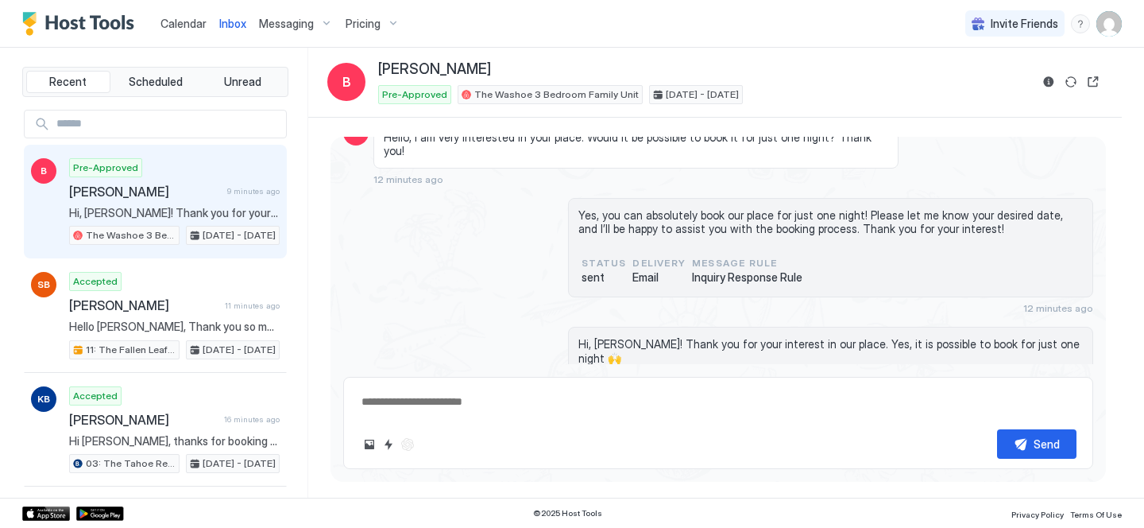
click at [195, 18] on span "Calendar" at bounding box center [184, 24] width 46 height 14
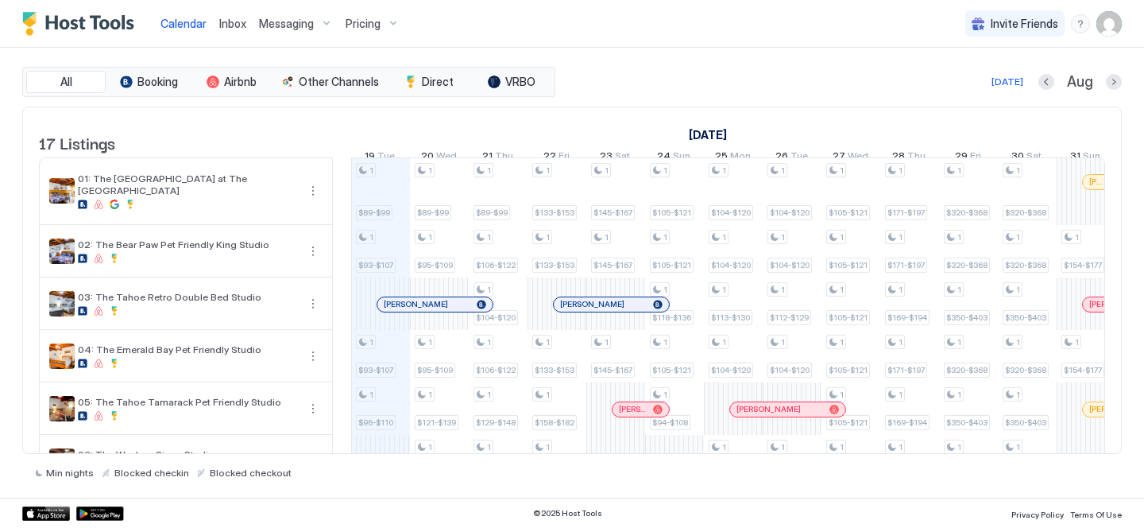
click at [288, 28] on span "Messaging" at bounding box center [286, 24] width 55 height 14
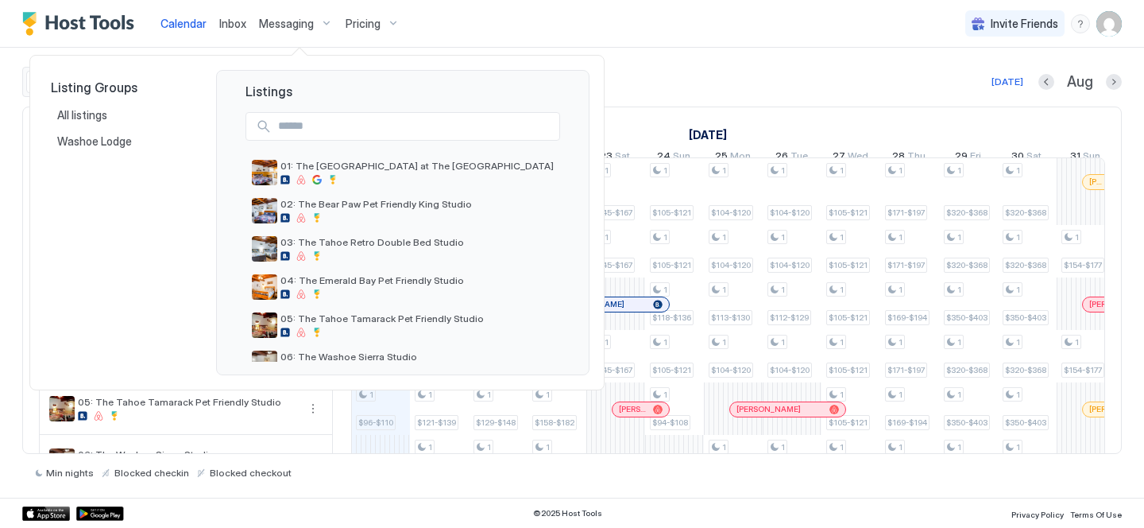
click at [223, 21] on div at bounding box center [572, 264] width 1144 height 528
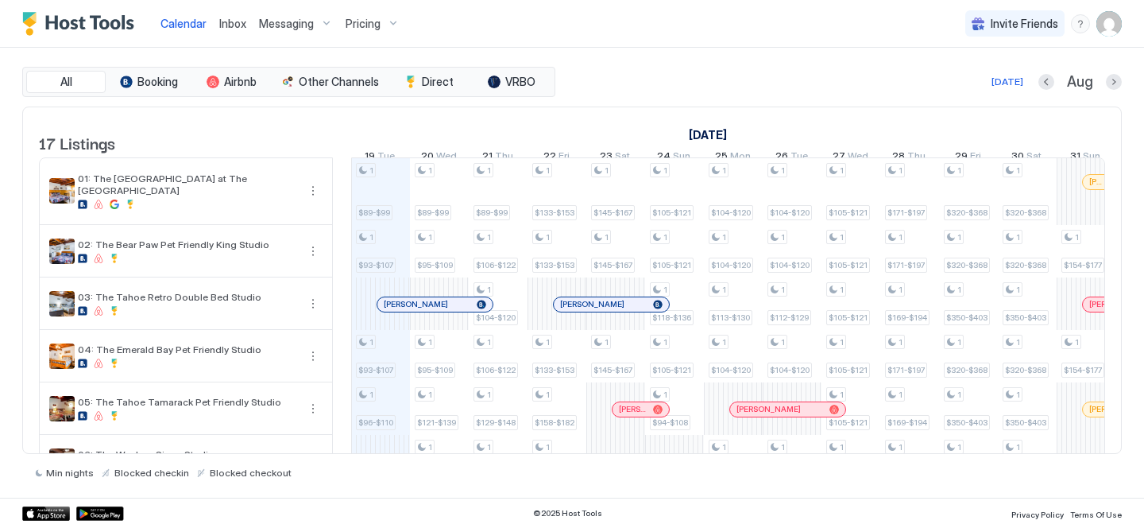
click at [228, 25] on span "Inbox" at bounding box center [232, 24] width 27 height 14
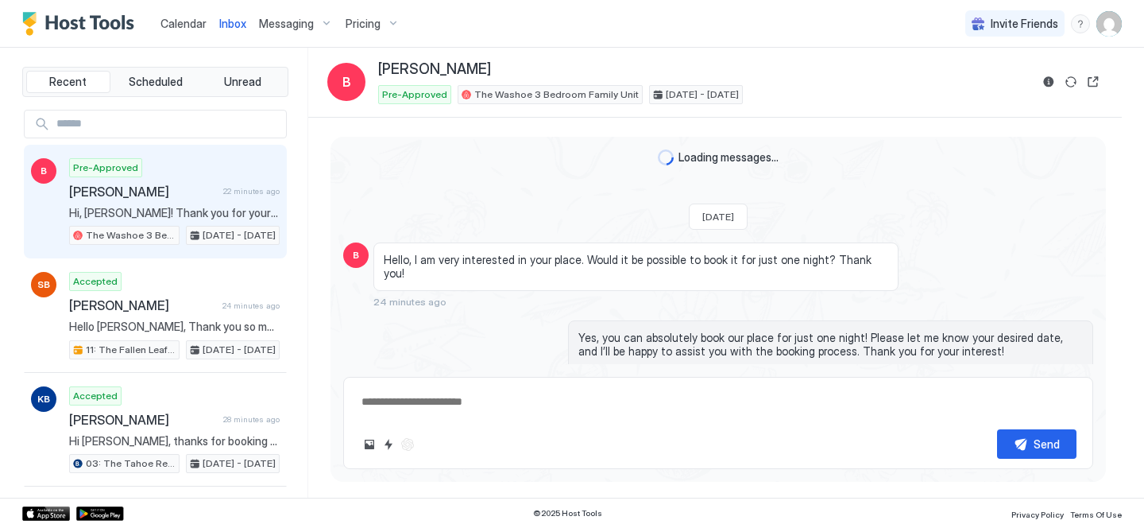
scroll to position [122, 0]
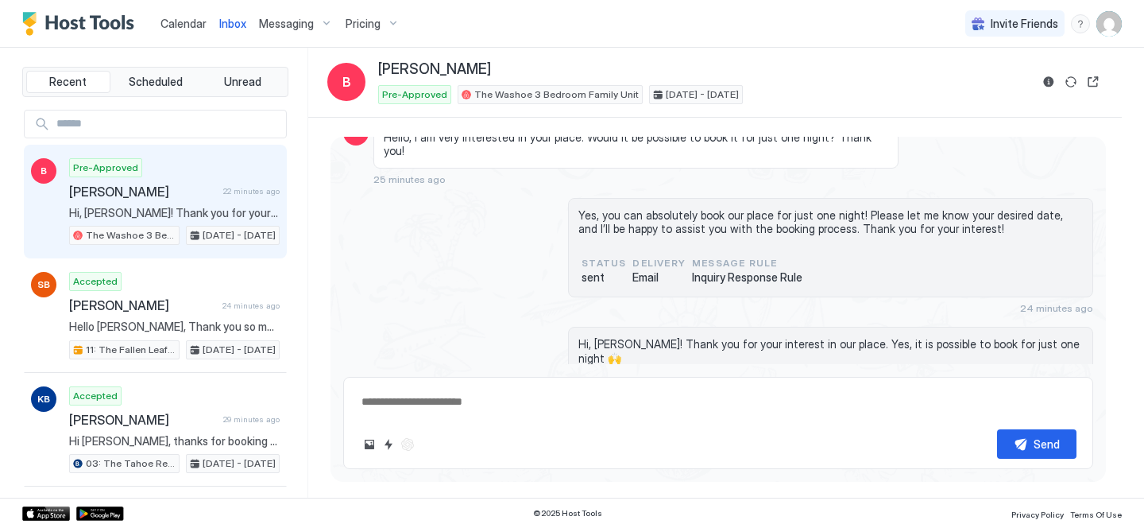
click at [181, 19] on span "Calendar" at bounding box center [184, 24] width 46 height 14
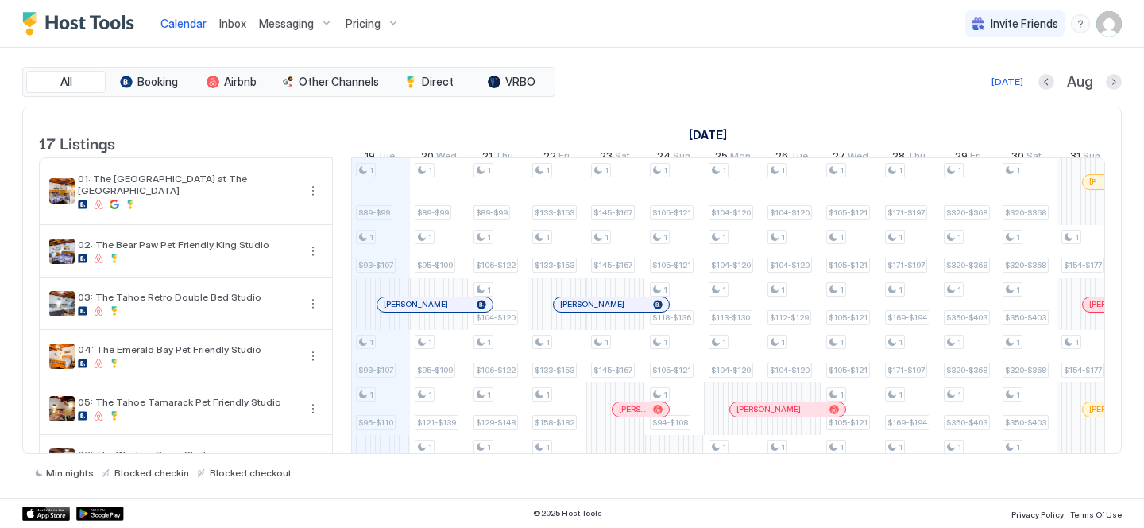
click at [207, 19] on div "Calendar" at bounding box center [183, 23] width 59 height 29
click at [242, 24] on span "Inbox" at bounding box center [232, 24] width 27 height 14
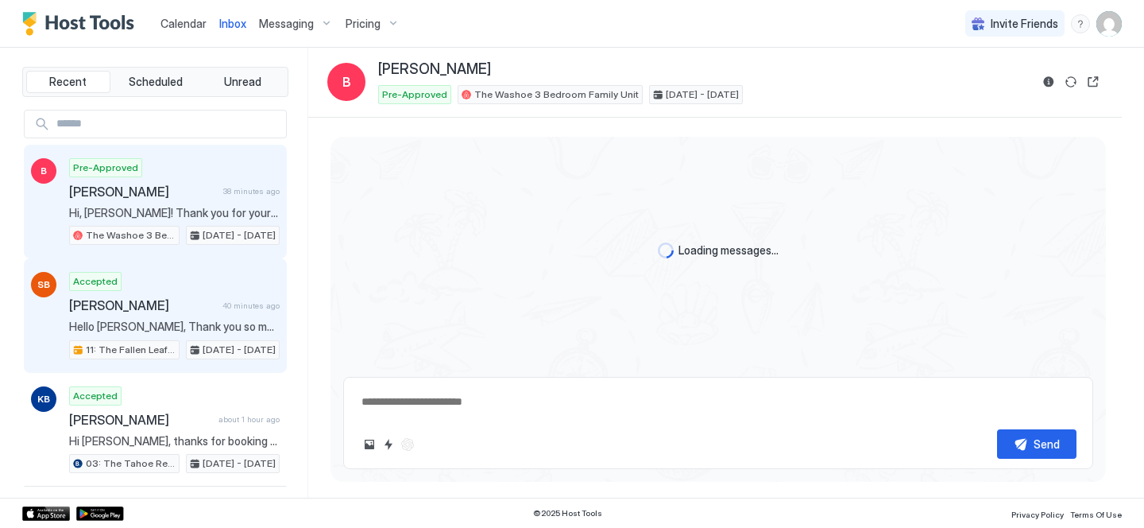
scroll to position [122, 0]
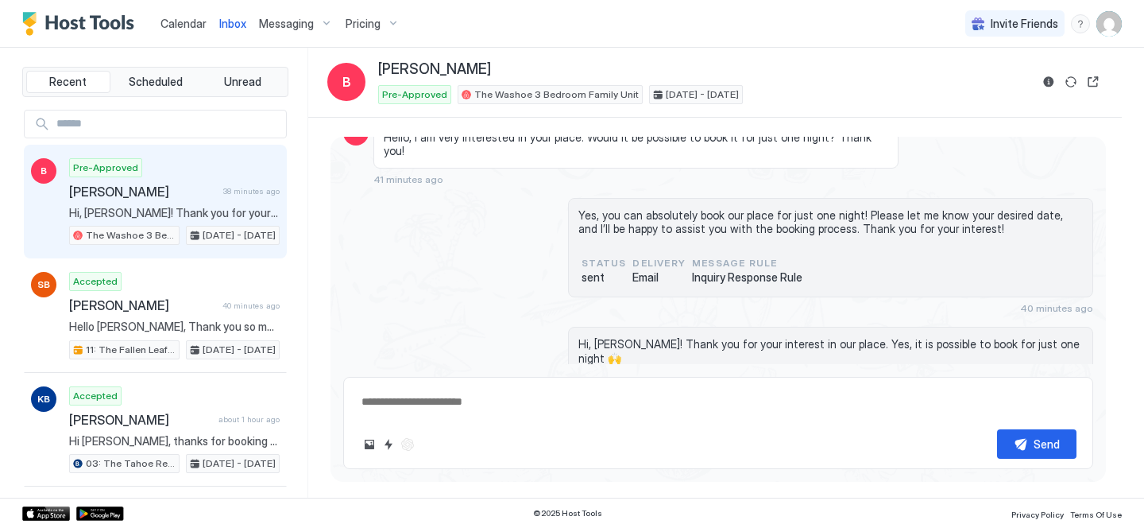
click at [165, 21] on span "Calendar" at bounding box center [184, 24] width 46 height 14
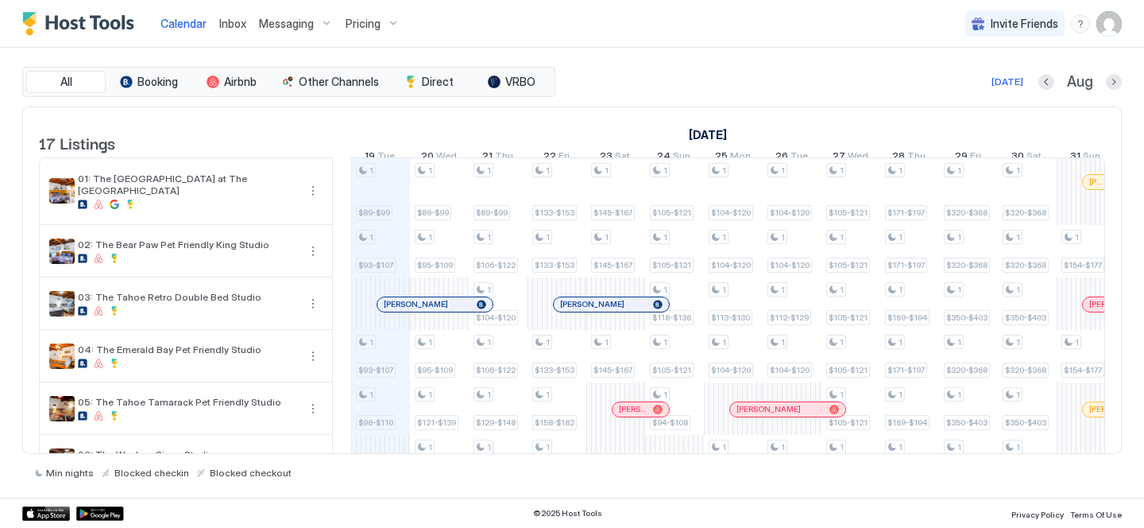
click at [215, 23] on div "Inbox" at bounding box center [233, 23] width 40 height 29
click at [232, 23] on span "Inbox" at bounding box center [232, 24] width 27 height 14
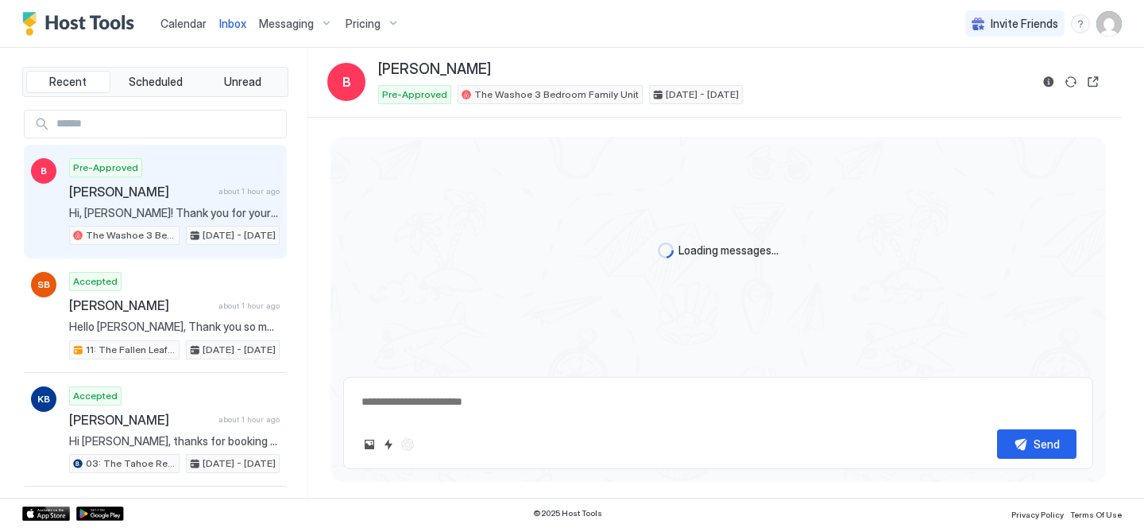
scroll to position [106, 0]
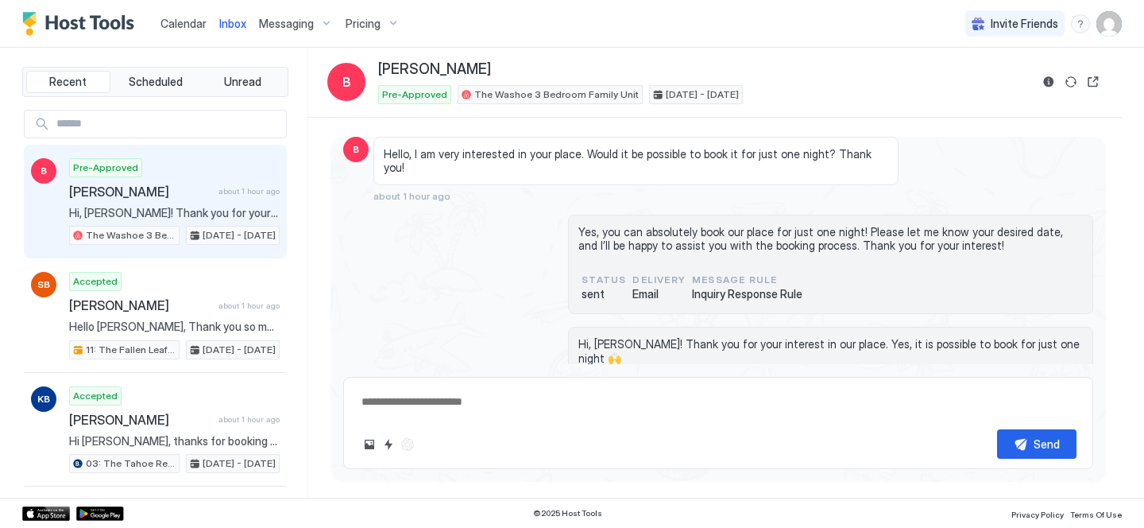
click at [186, 30] on link "Calendar" at bounding box center [184, 23] width 46 height 17
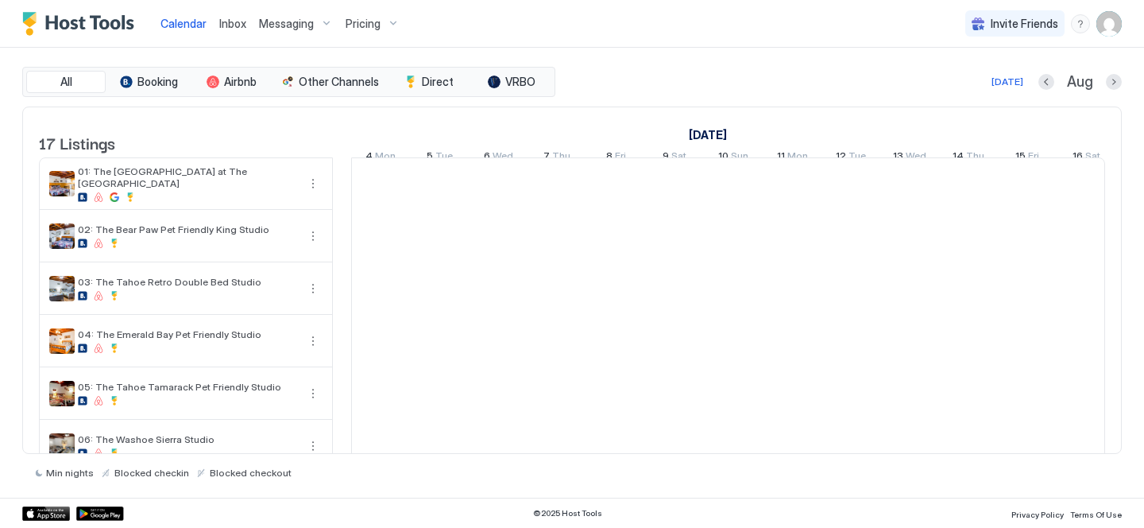
scroll to position [0, 883]
